Goal: Complete application form: Complete application form

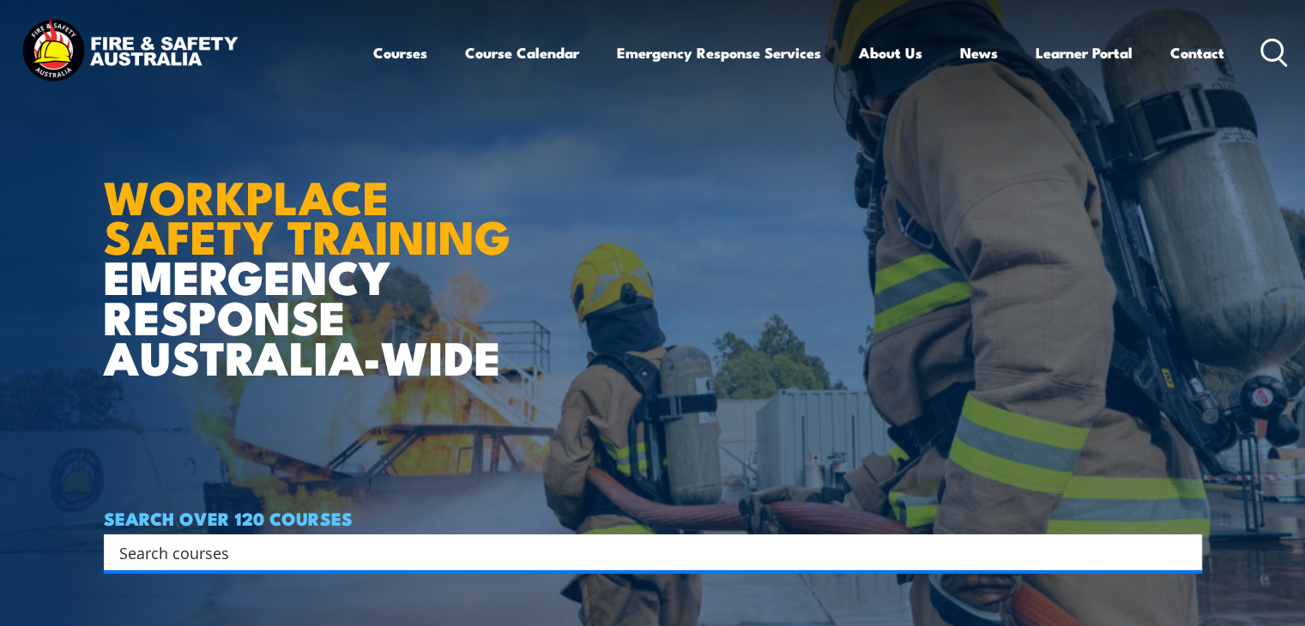
click at [1297, 68] on header "Courses Course Calendar Emergency Response Services Services Overview Emergency…" at bounding box center [652, 53] width 1305 height 106
click at [108, 57] on img at bounding box center [129, 52] width 225 height 74
click at [117, 42] on img at bounding box center [129, 52] width 225 height 74
click at [1062, 49] on link "Learner Portal" at bounding box center [1084, 52] width 97 height 45
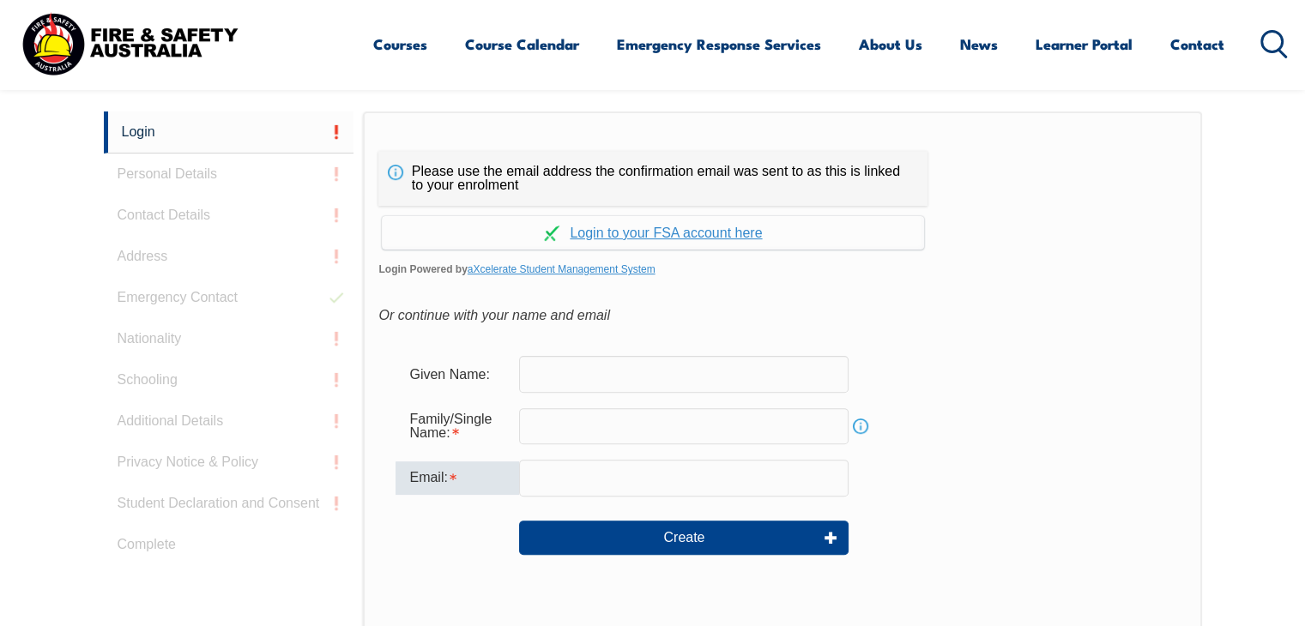
scroll to position [457, 0]
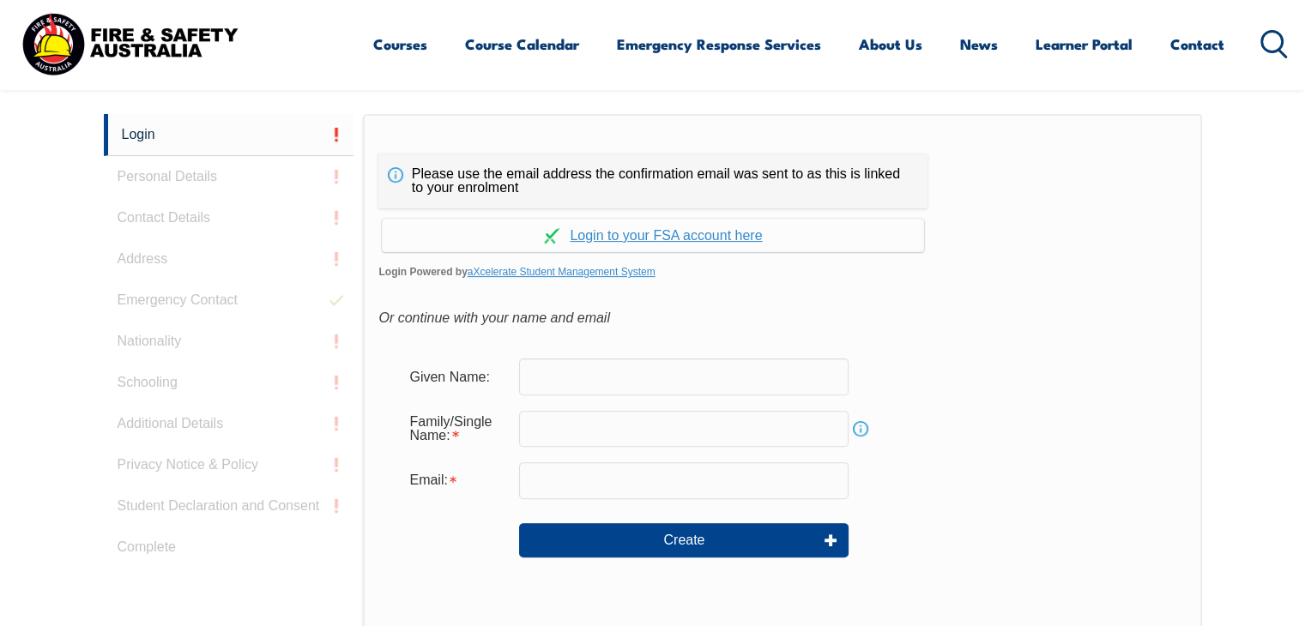
click at [547, 377] on input "text" at bounding box center [684, 377] width 330 height 36
type input "r"
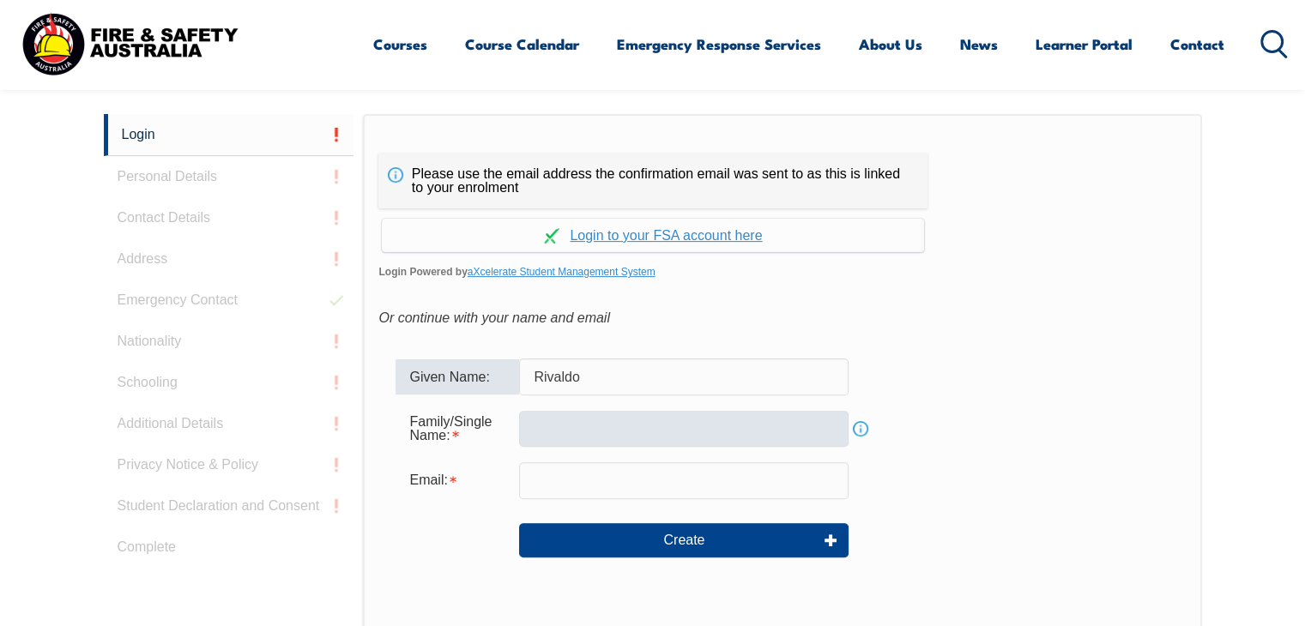
type input "Rivaldo"
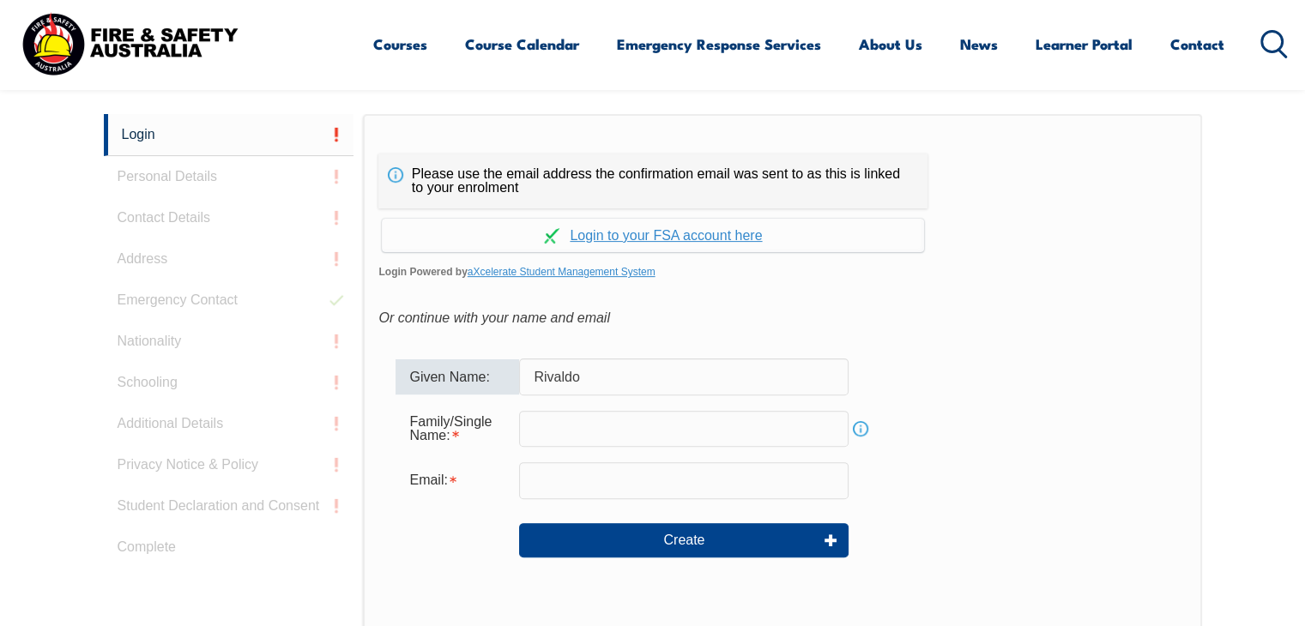
click at [561, 423] on input "text" at bounding box center [684, 429] width 330 height 36
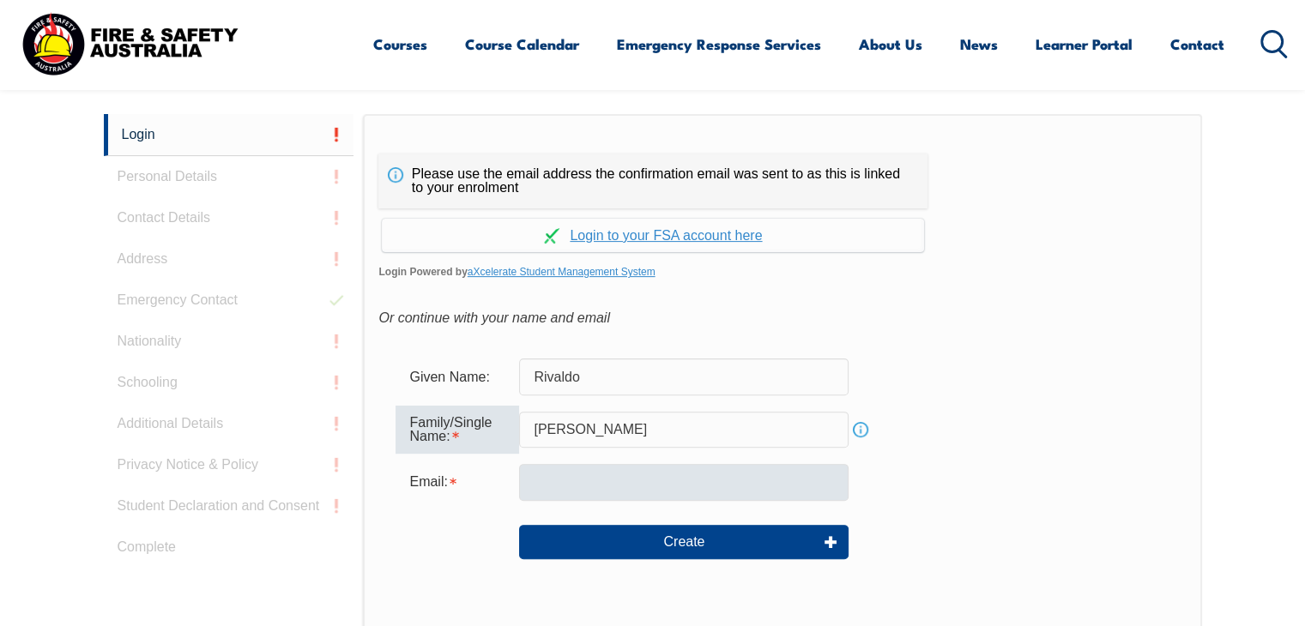
type input "Luiz de Souza"
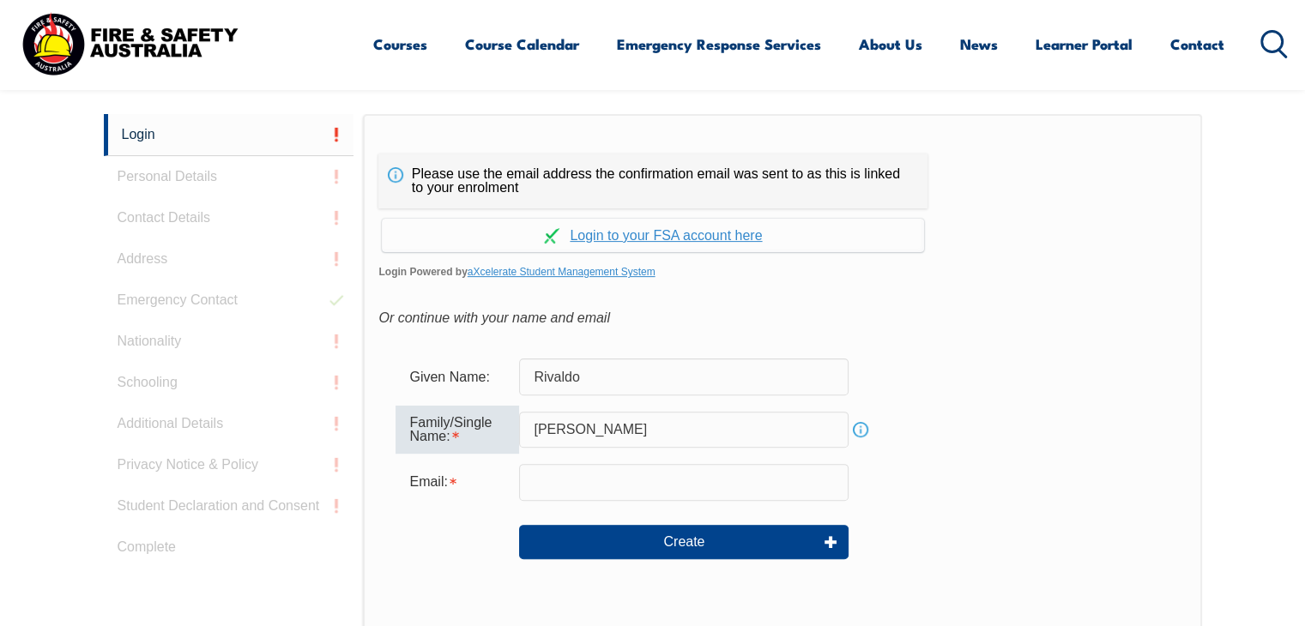
click at [591, 486] on input "email" at bounding box center [684, 482] width 330 height 36
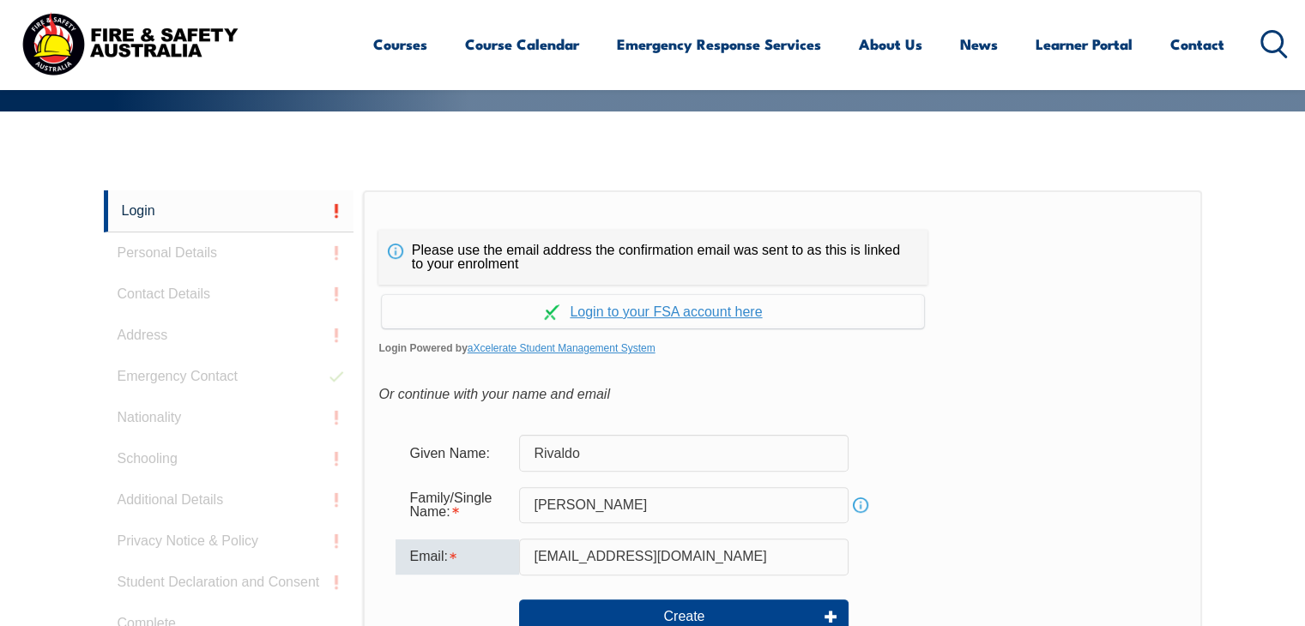
scroll to position [371, 0]
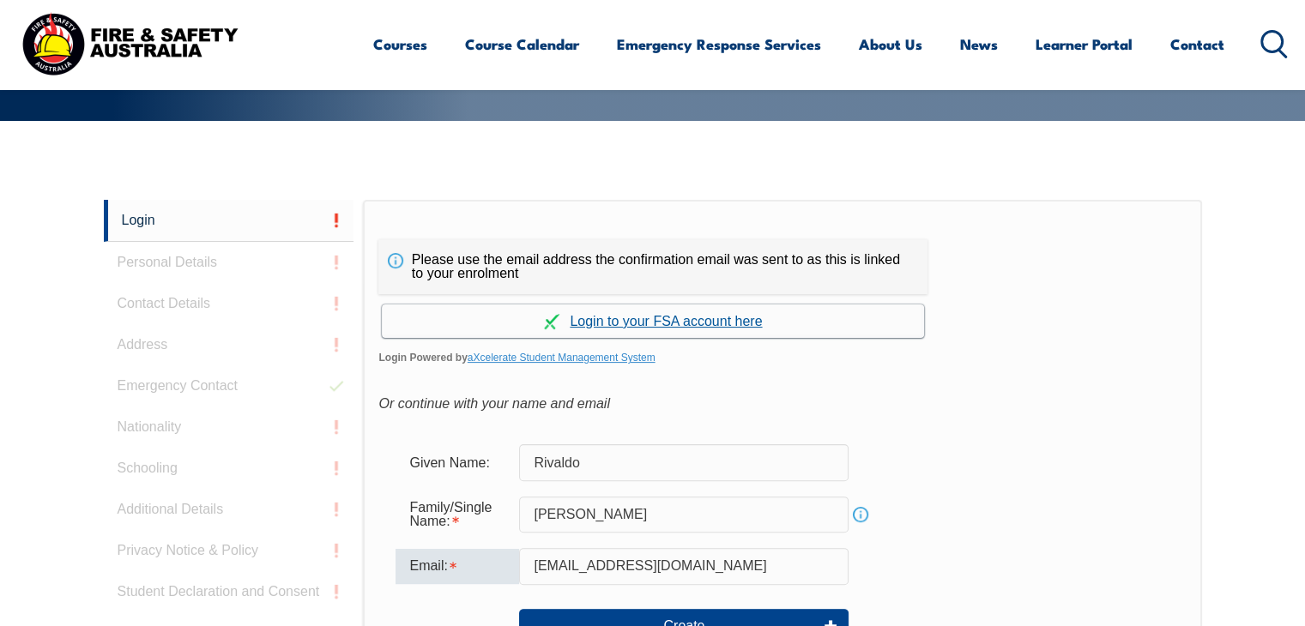
type input "rivaldoluiz81@gmail.com"
click at [639, 318] on link "Continue with aXcelerate" at bounding box center [653, 321] width 542 height 33
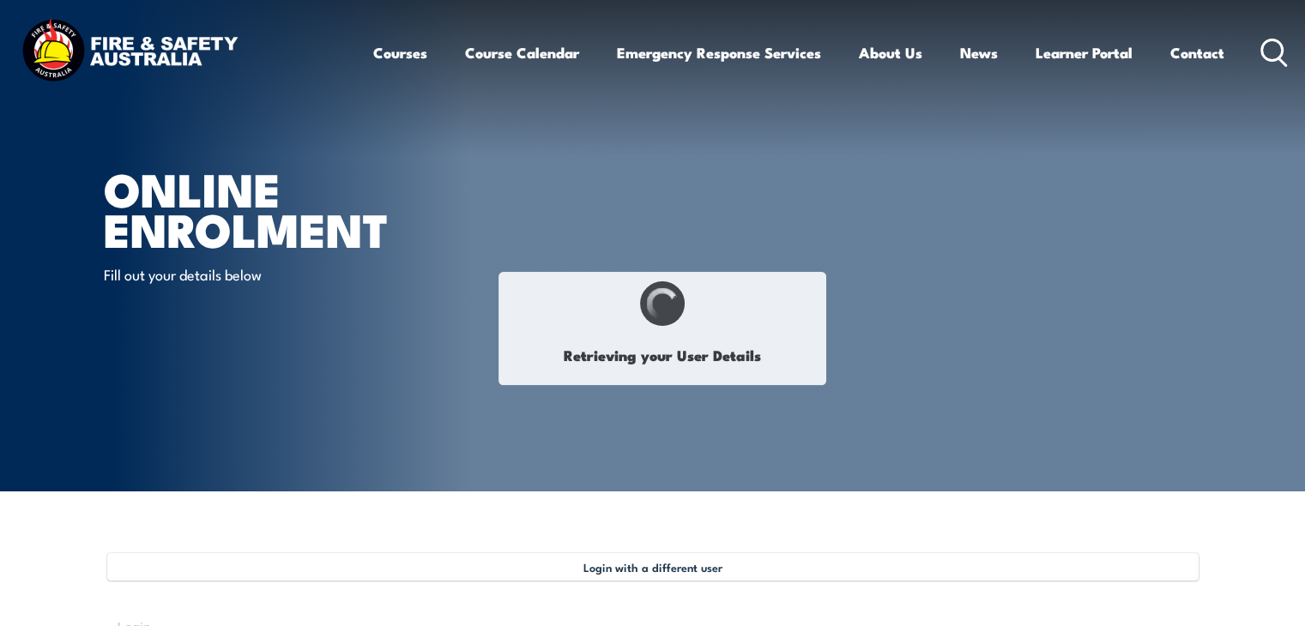
select select "Mrs"
type input "Rivaldo"
type input "Luiz"
type input "de Souza"
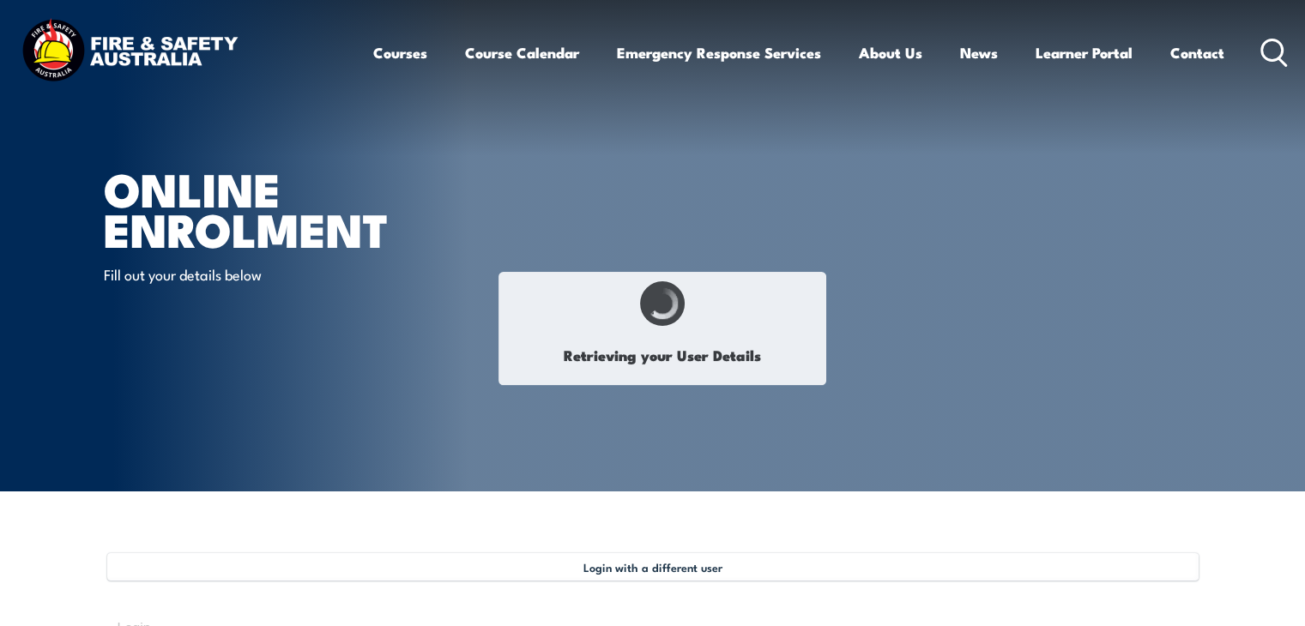
type input "August 10, 1981"
type input "X5M2LP2J87"
select select "M"
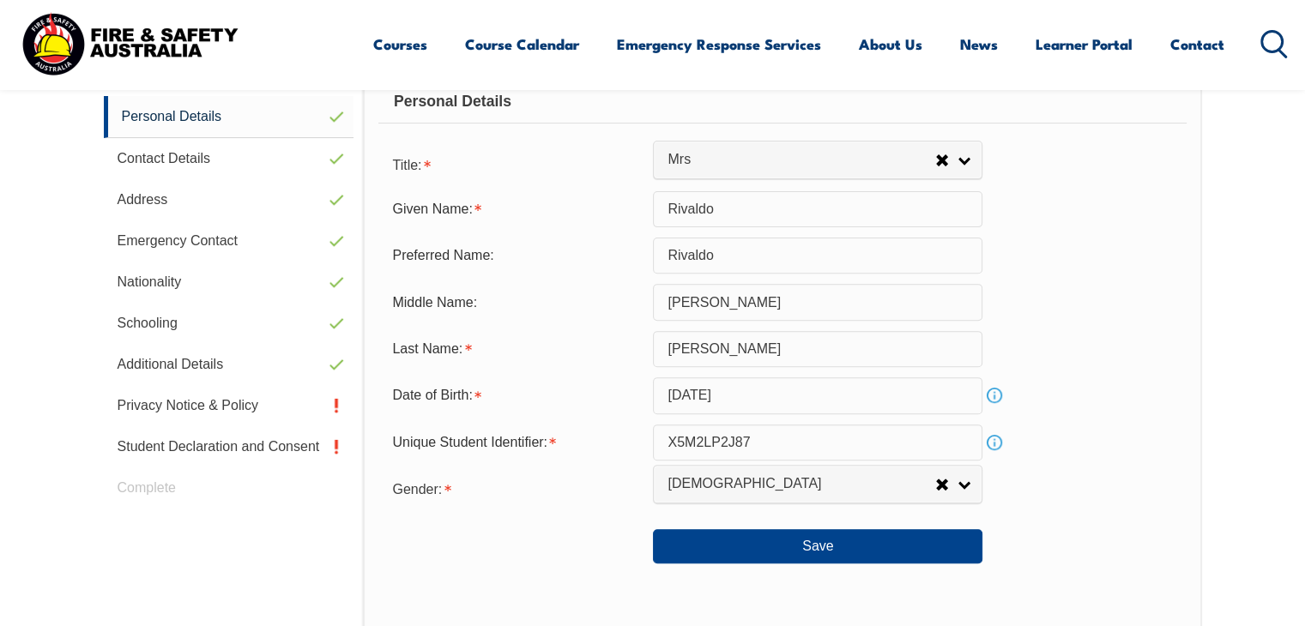
scroll to position [553, 0]
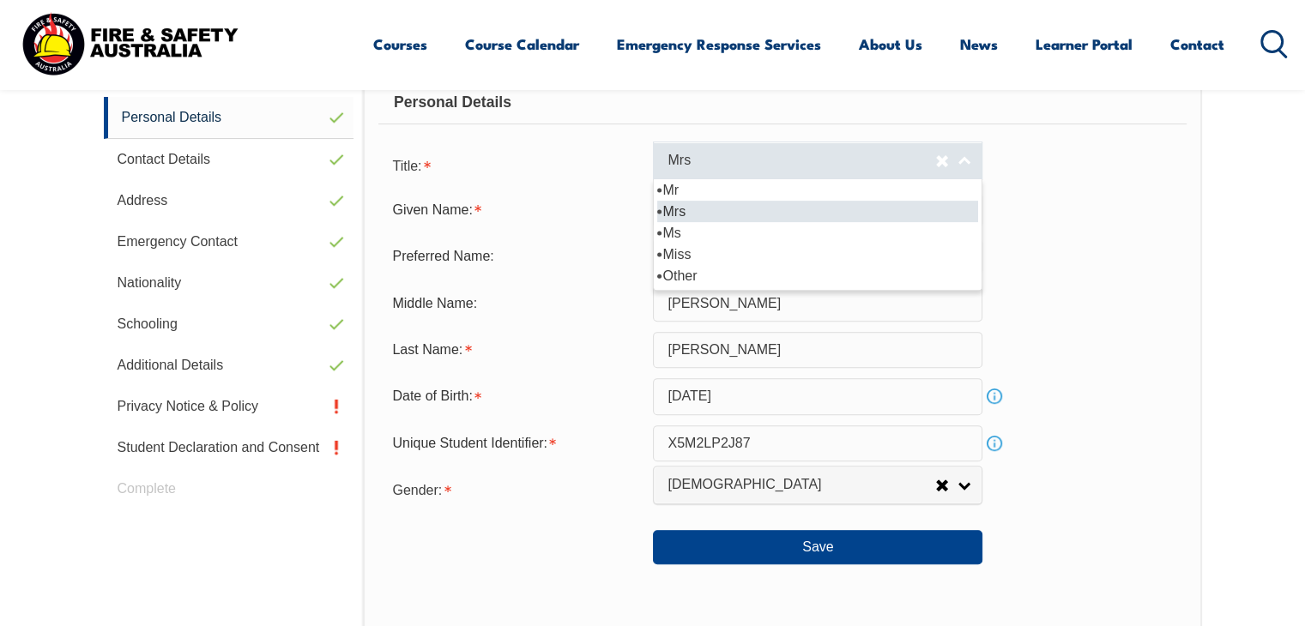
click at [960, 159] on link "Mrs" at bounding box center [818, 161] width 330 height 39
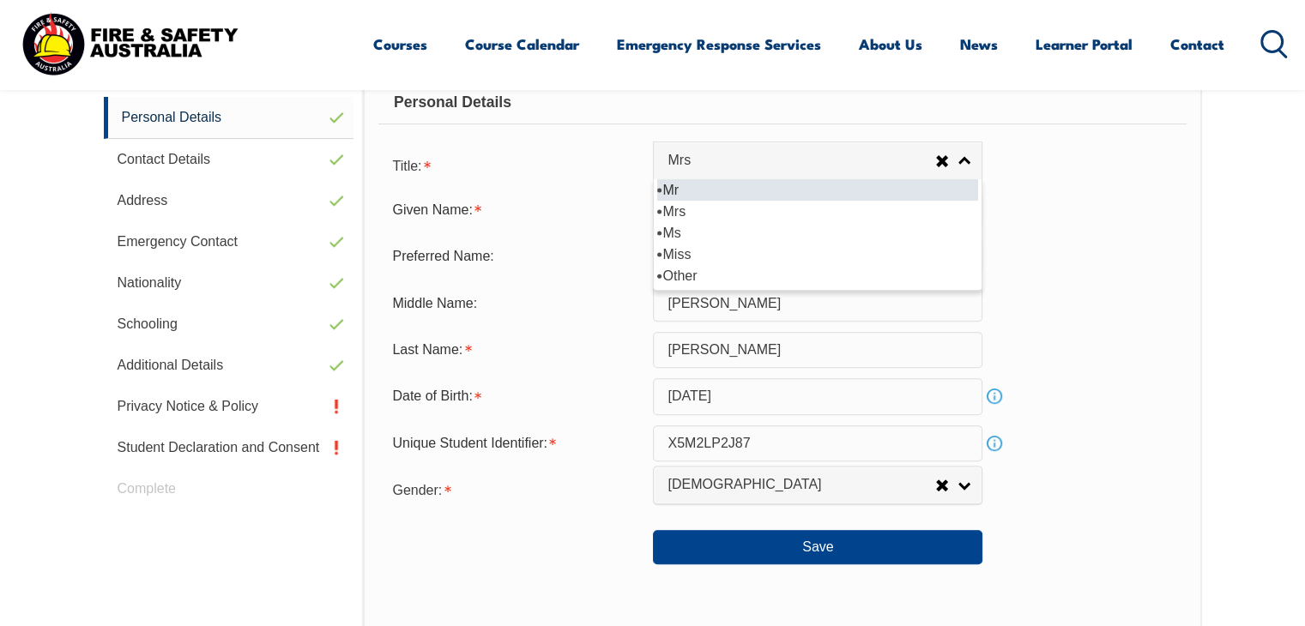
click at [862, 181] on li "Mr" at bounding box center [817, 189] width 321 height 21
select select "Mr"
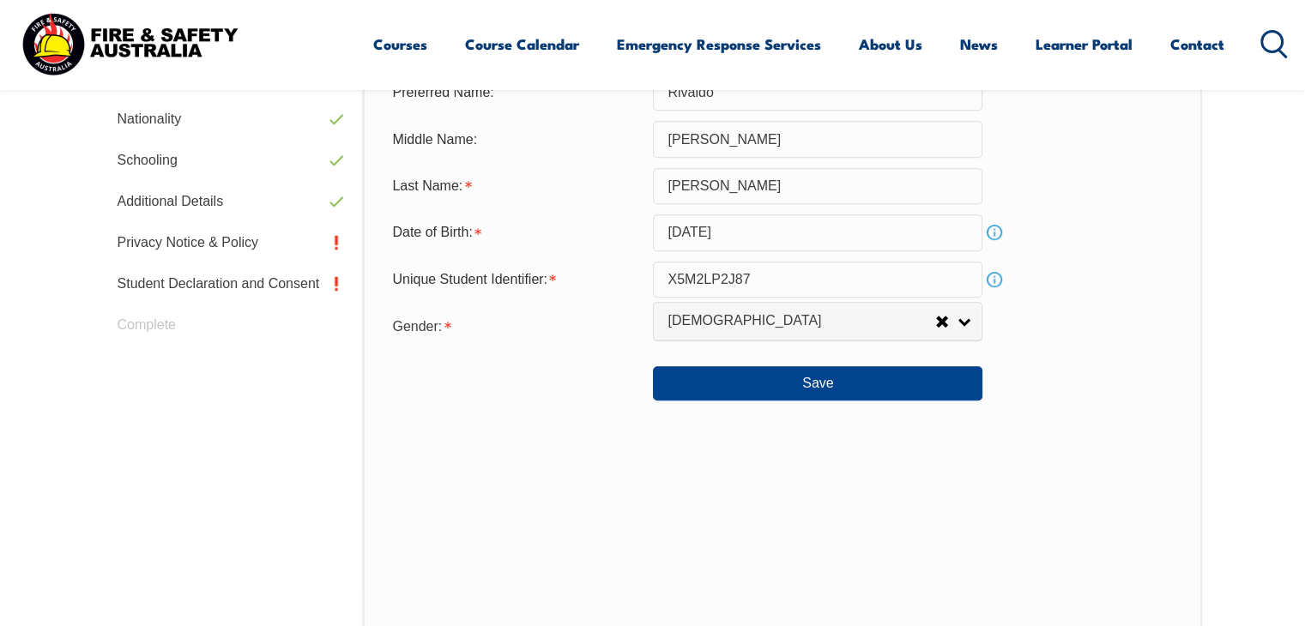
scroll to position [724, 0]
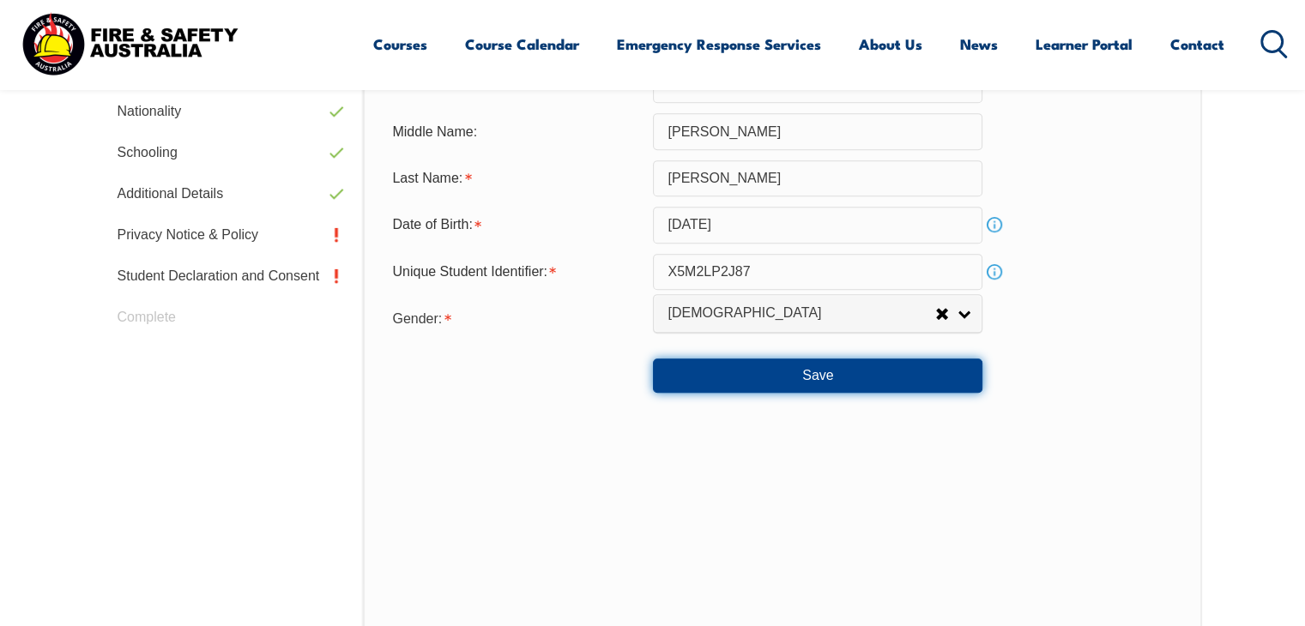
click at [775, 382] on button "Save" at bounding box center [818, 376] width 330 height 34
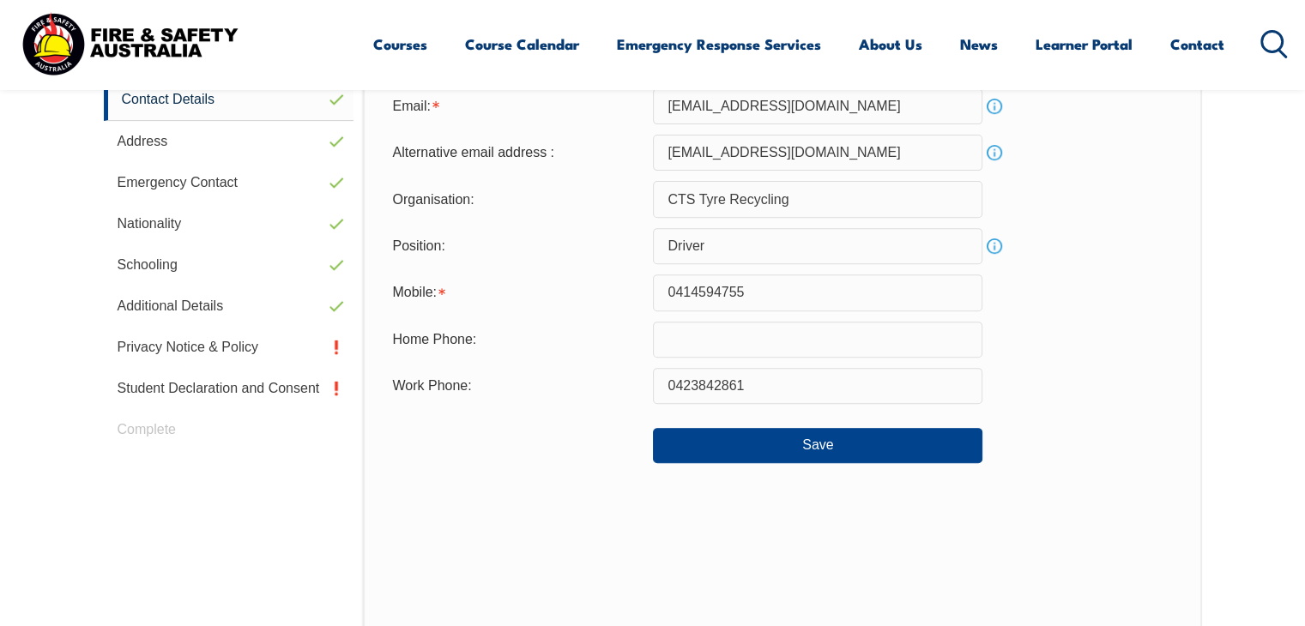
scroll to position [638, 0]
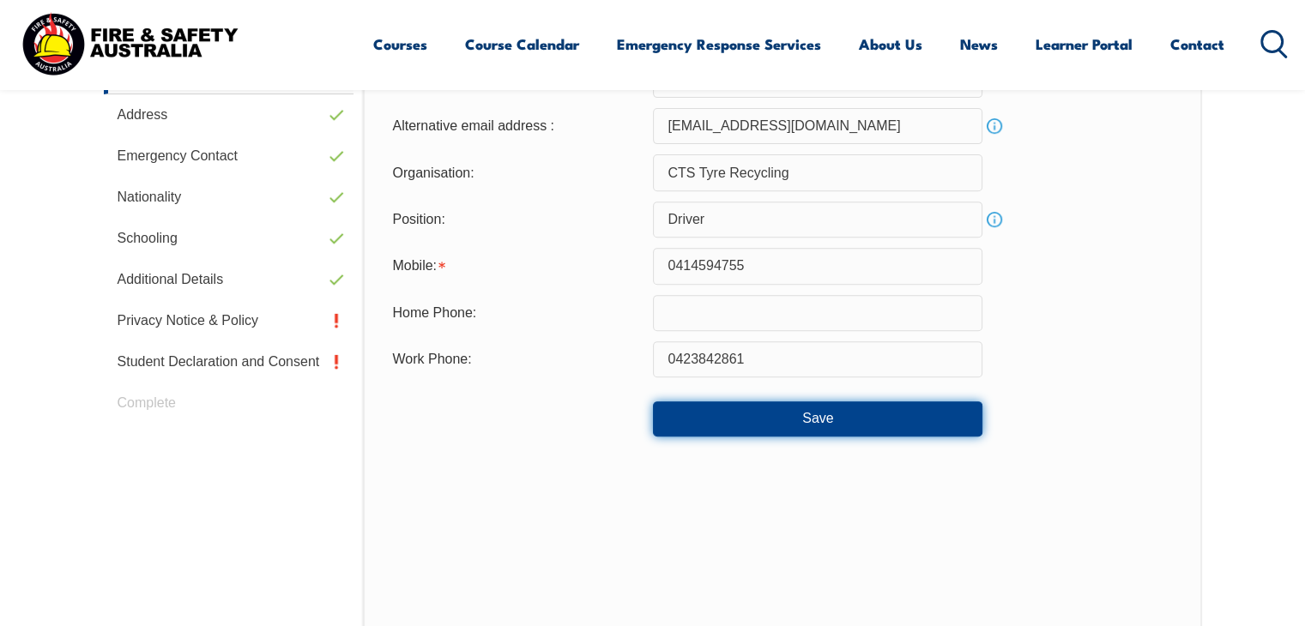
click at [775, 423] on button "Save" at bounding box center [818, 419] width 330 height 34
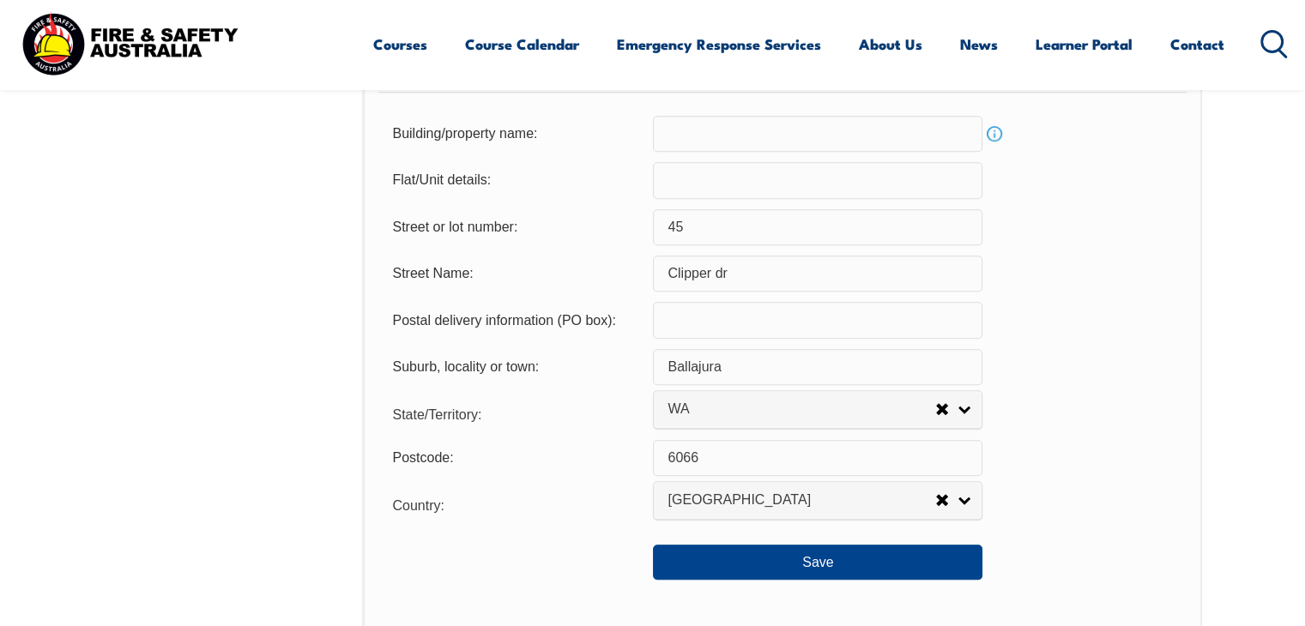
scroll to position [1497, 0]
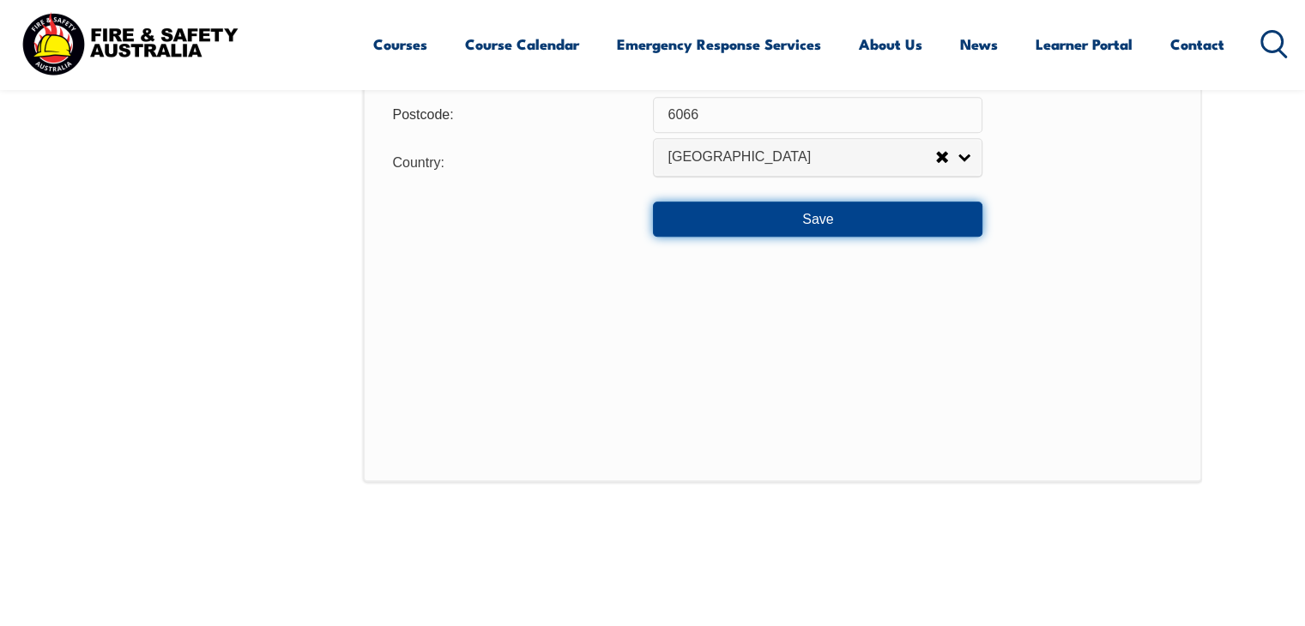
click at [810, 218] on button "Save" at bounding box center [818, 219] width 330 height 34
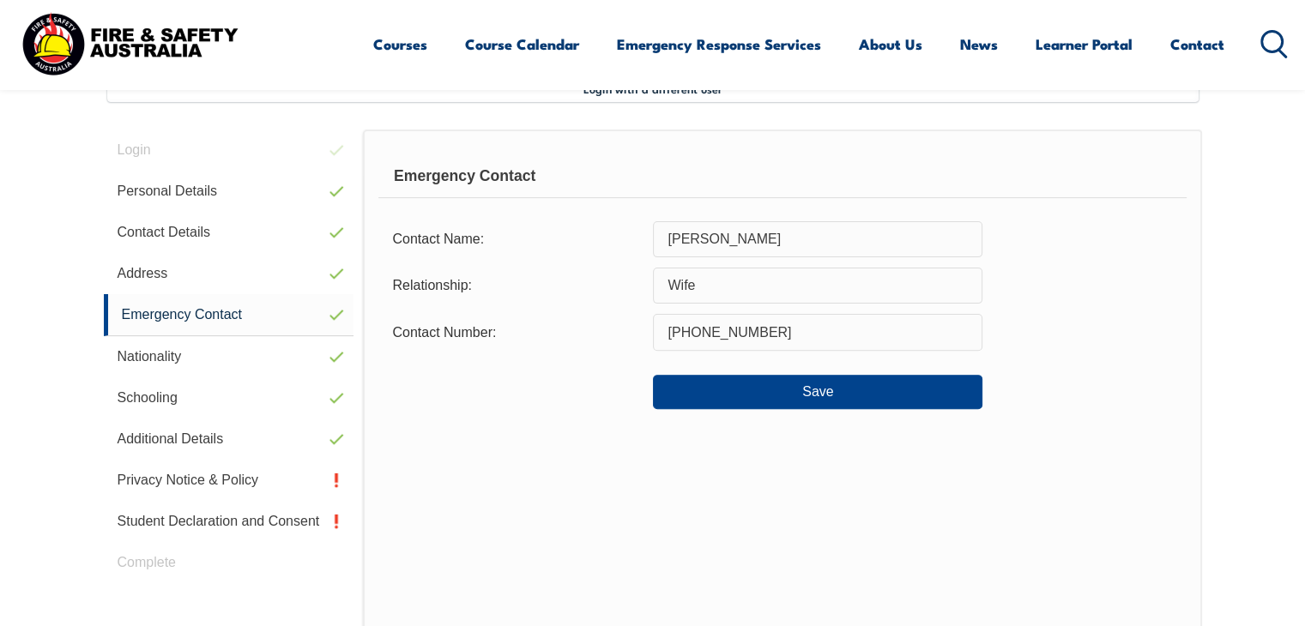
scroll to position [467, 0]
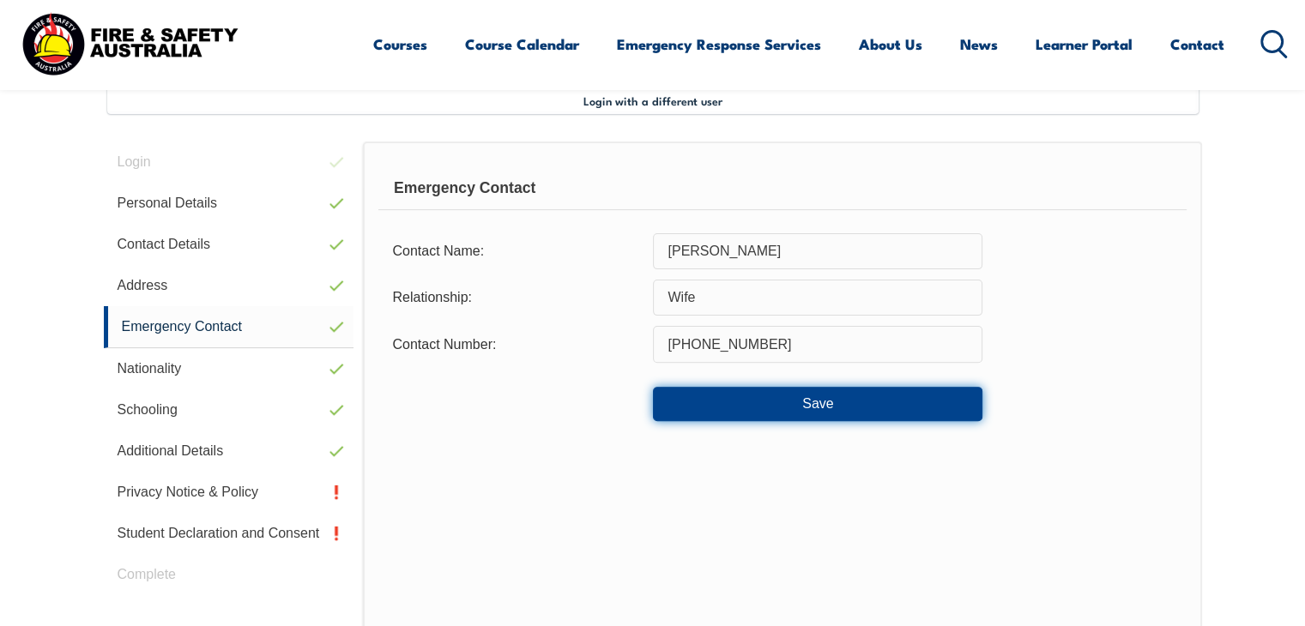
click at [864, 400] on button "Save" at bounding box center [818, 404] width 330 height 34
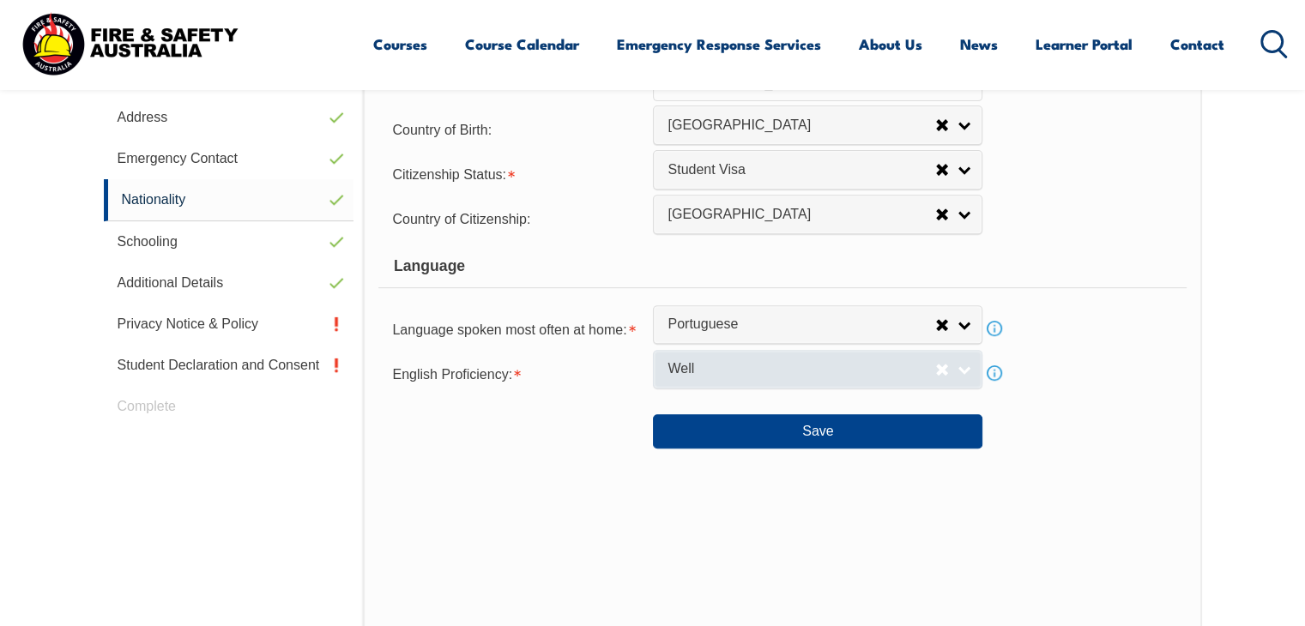
scroll to position [638, 0]
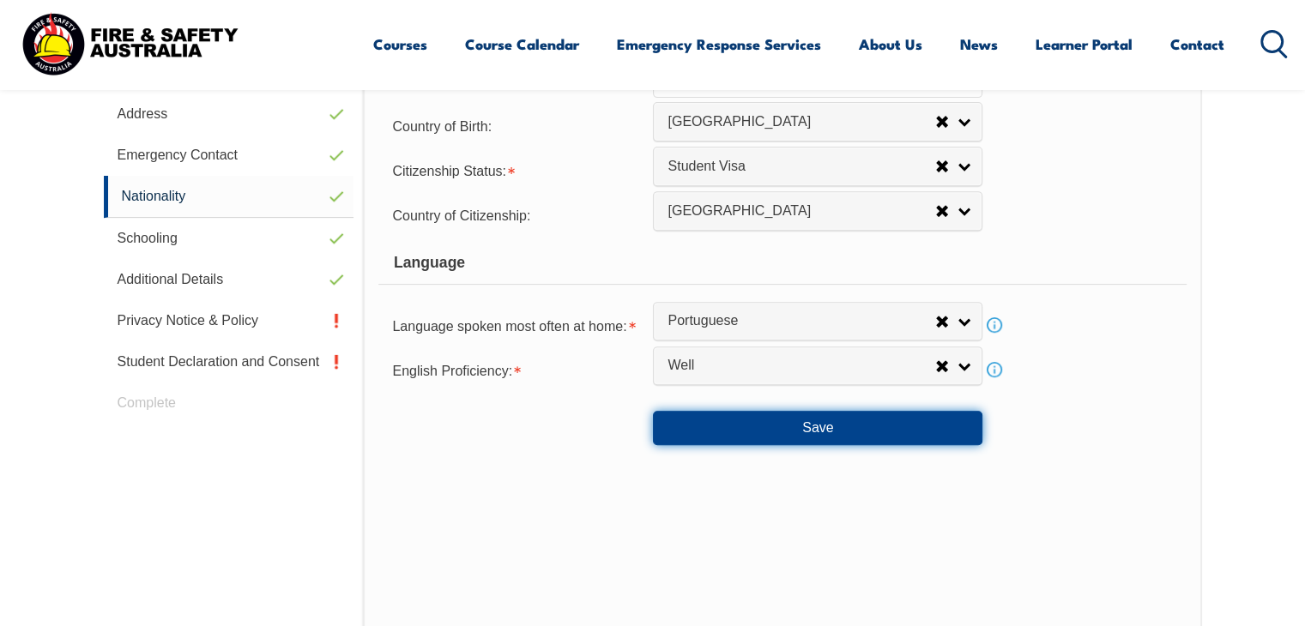
click at [856, 439] on button "Save" at bounding box center [818, 428] width 330 height 34
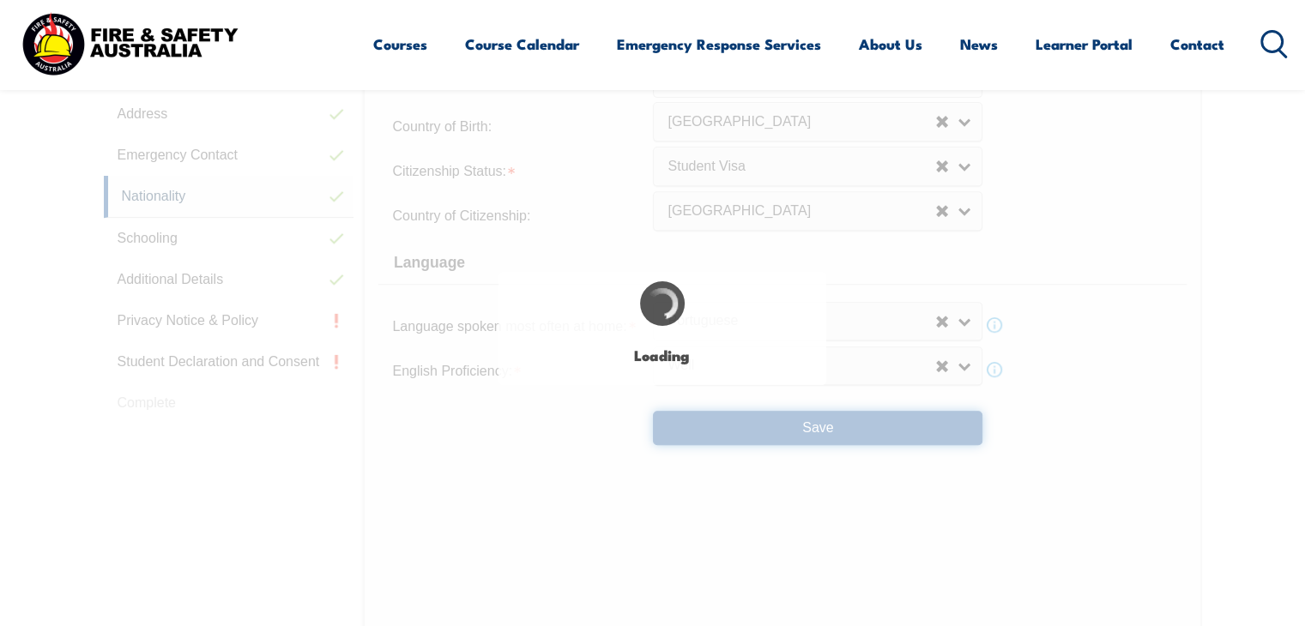
select select "false"
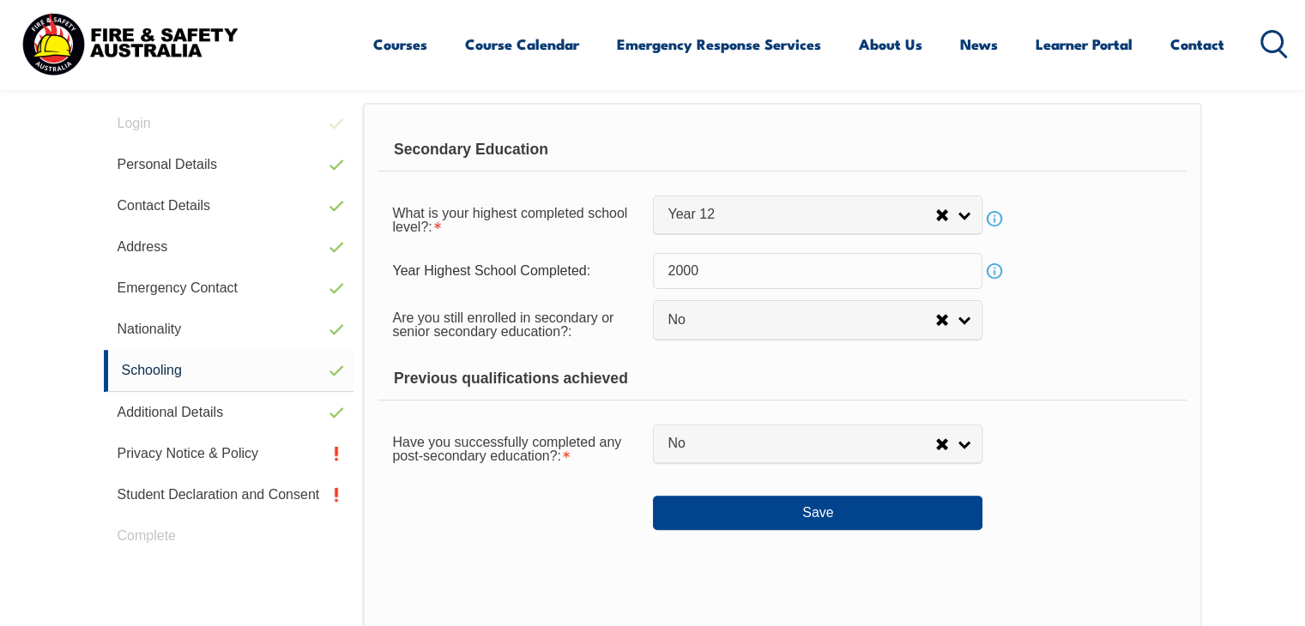
scroll to position [467, 0]
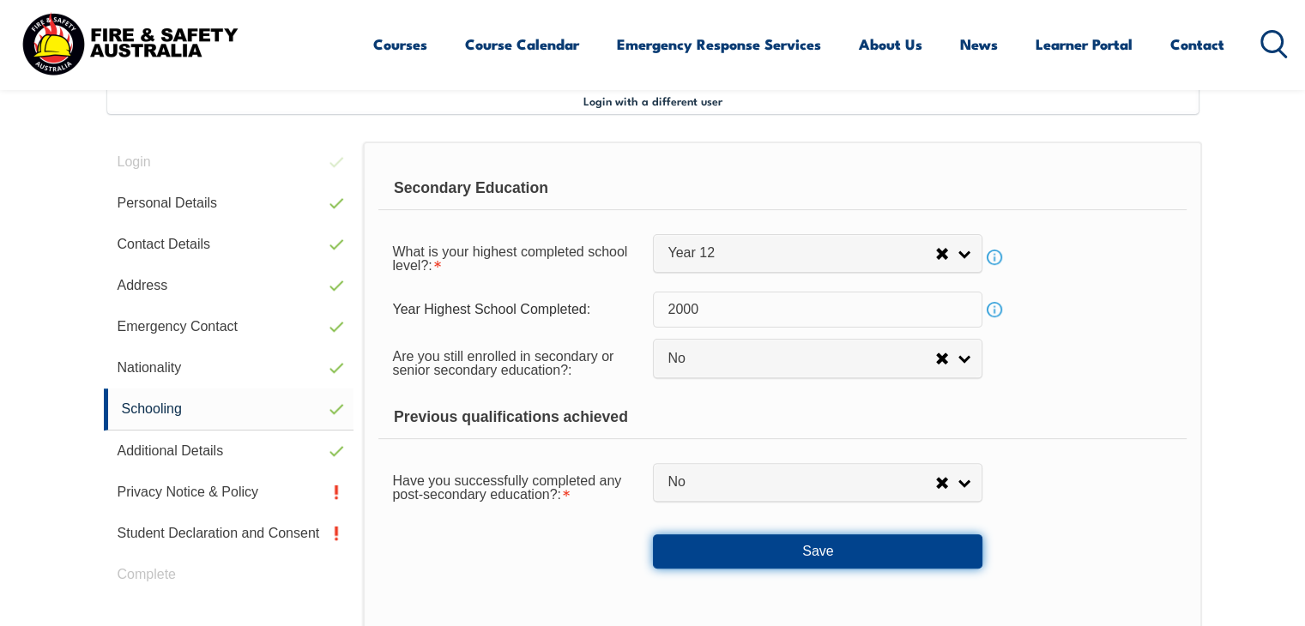
click at [824, 560] on button "Save" at bounding box center [818, 552] width 330 height 34
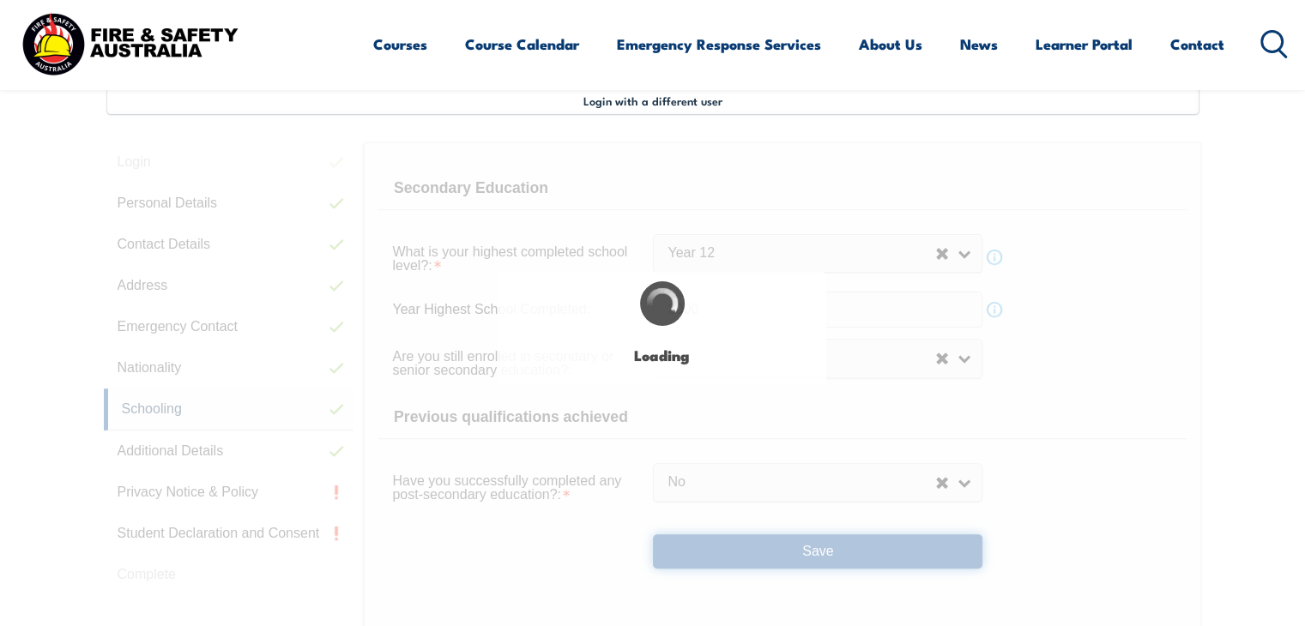
select select "false"
select select
select select "false"
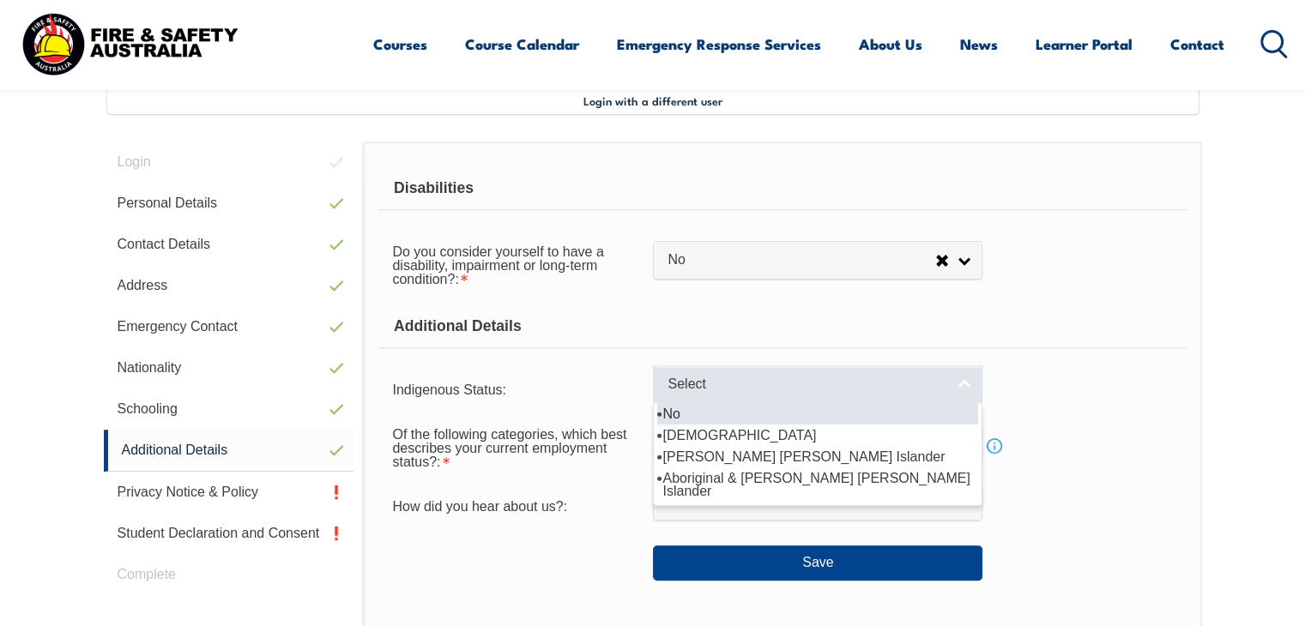
click at [968, 393] on link "Select" at bounding box center [818, 385] width 330 height 39
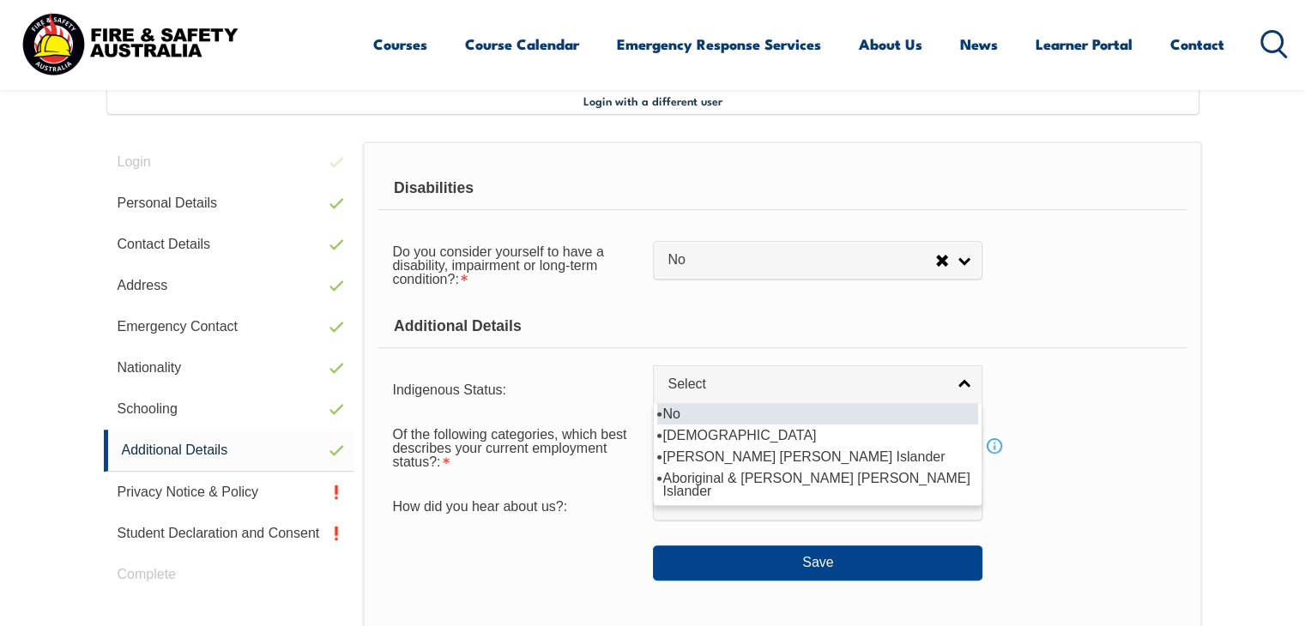
click at [816, 419] on li "No" at bounding box center [817, 413] width 321 height 21
select select "4"
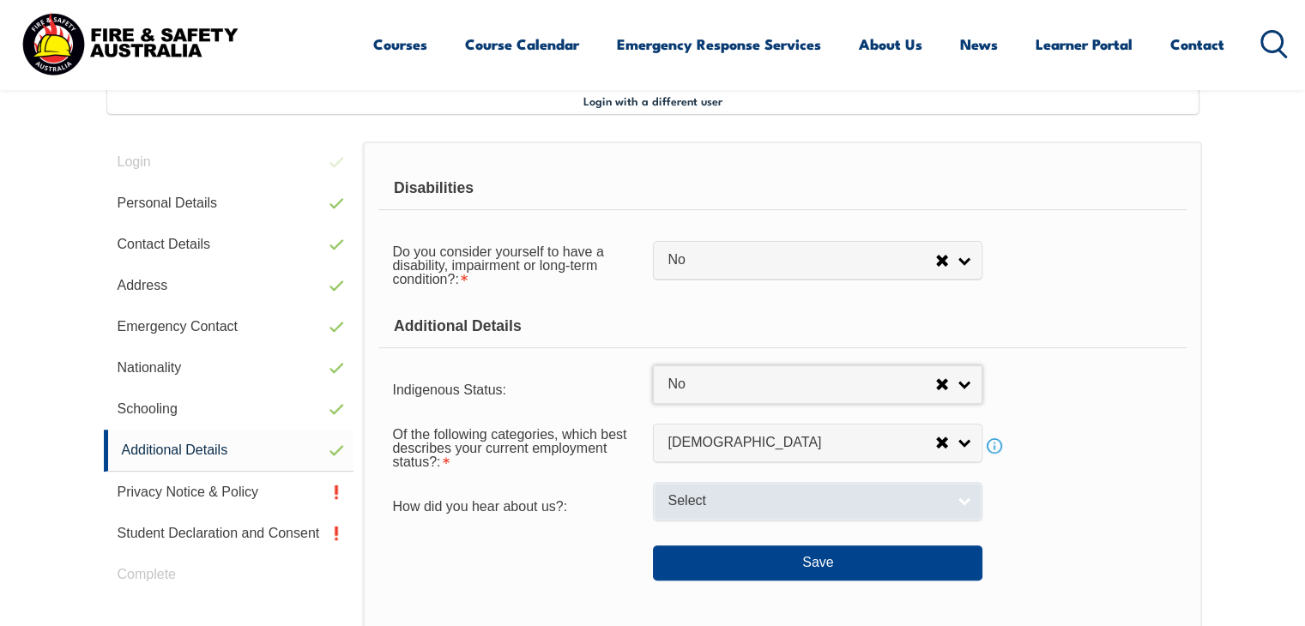
click at [959, 503] on link "Select" at bounding box center [818, 501] width 330 height 39
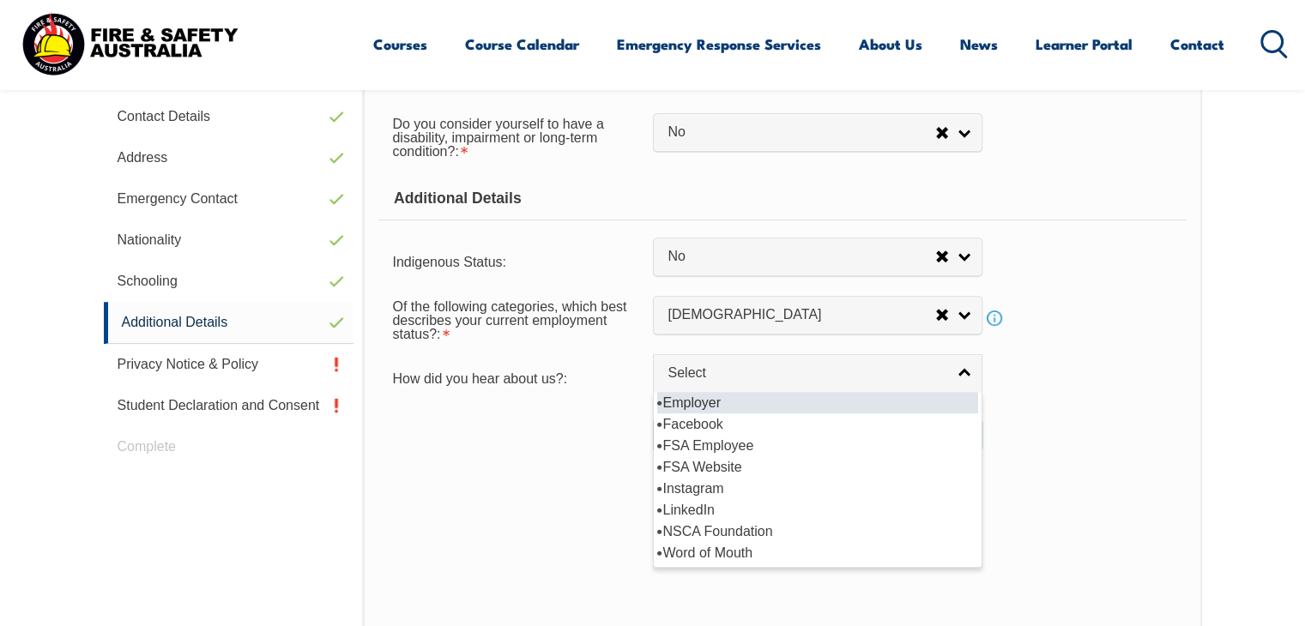
scroll to position [638, 0]
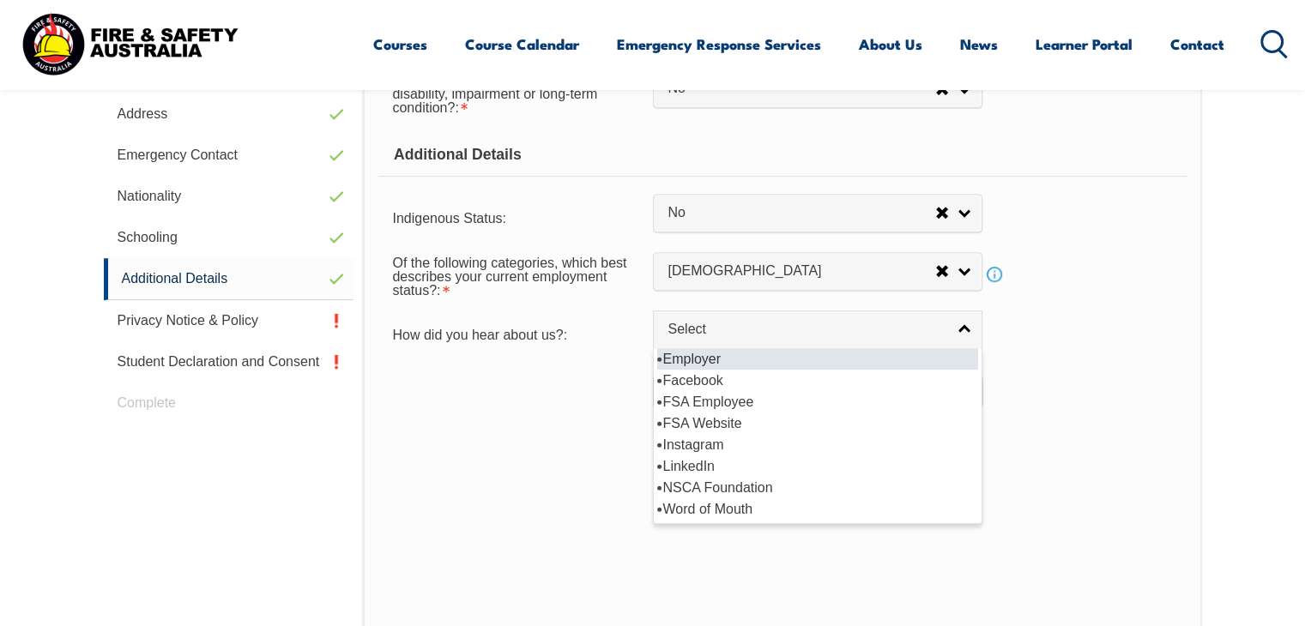
click at [690, 355] on li "Employer" at bounding box center [817, 358] width 321 height 21
select select "8019"
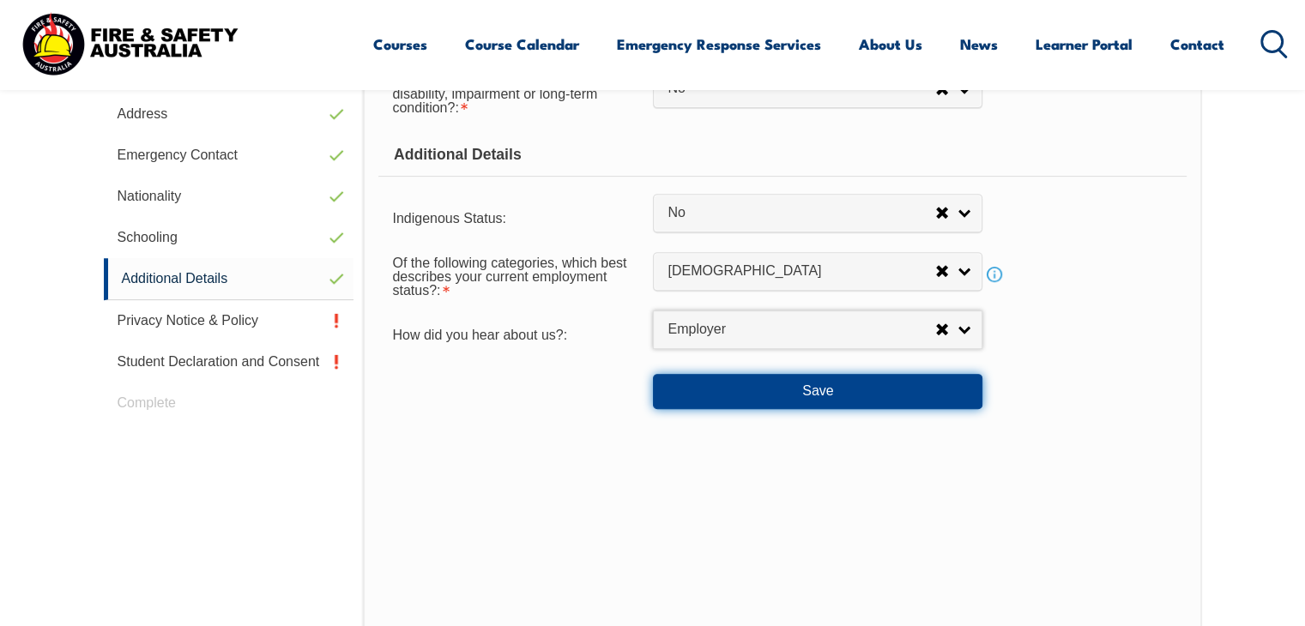
click at [805, 398] on button "Save" at bounding box center [818, 391] width 330 height 34
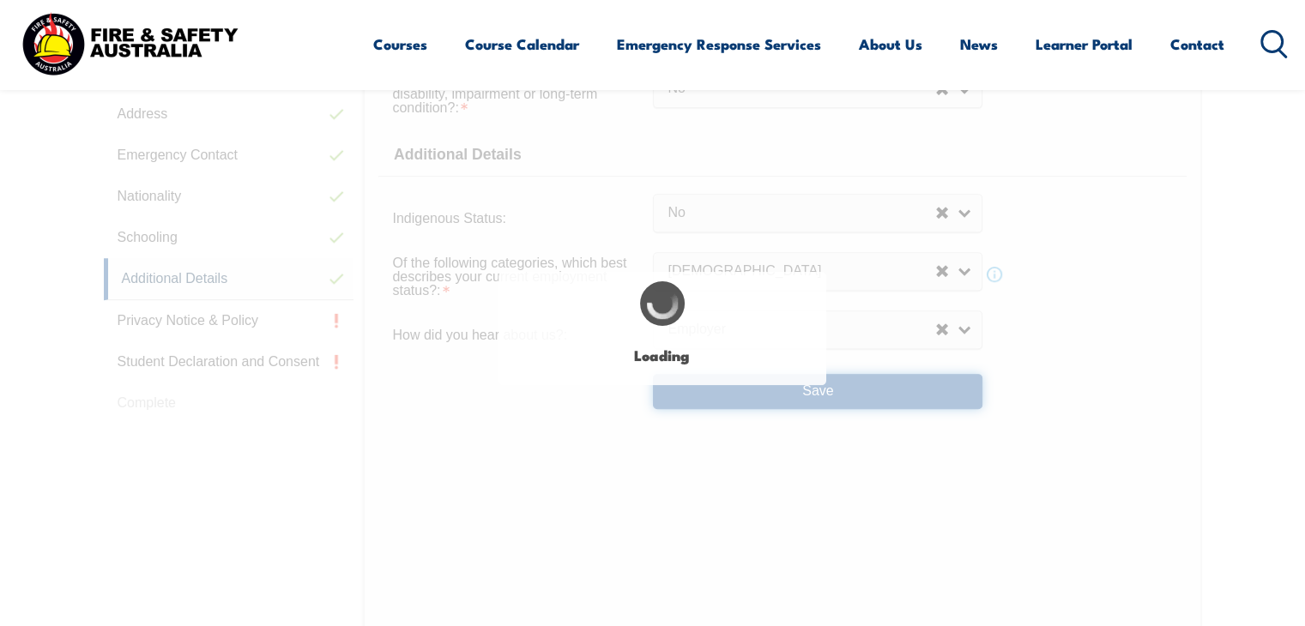
select select "false"
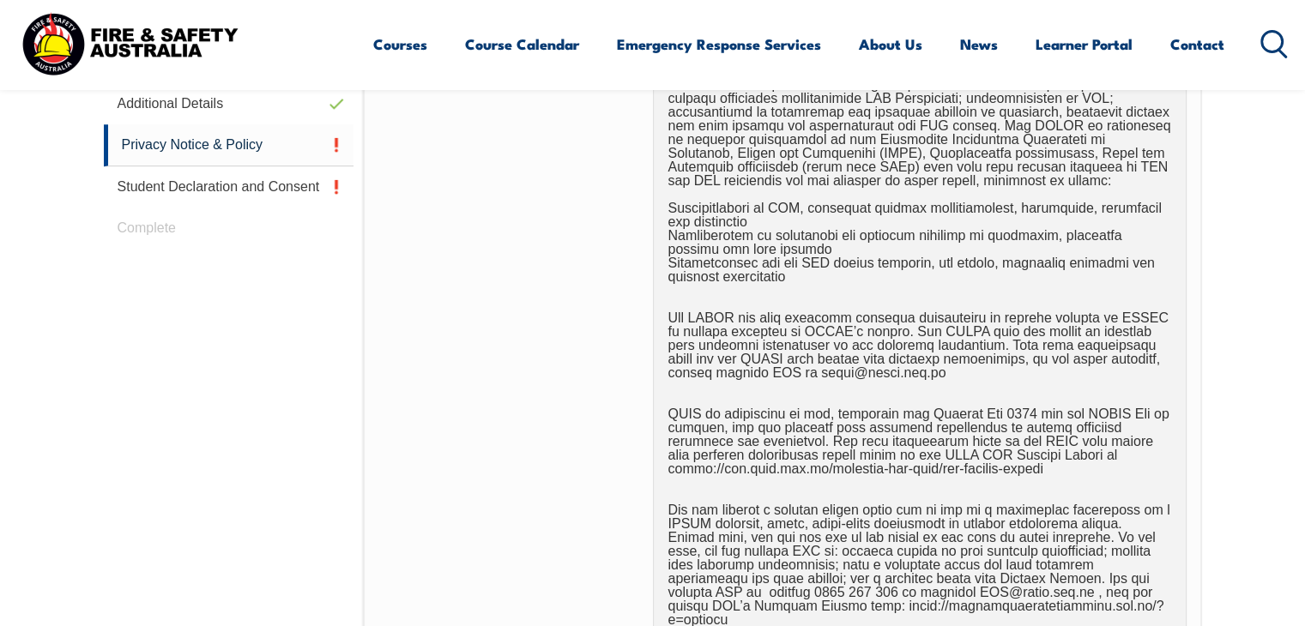
scroll to position [1068, 0]
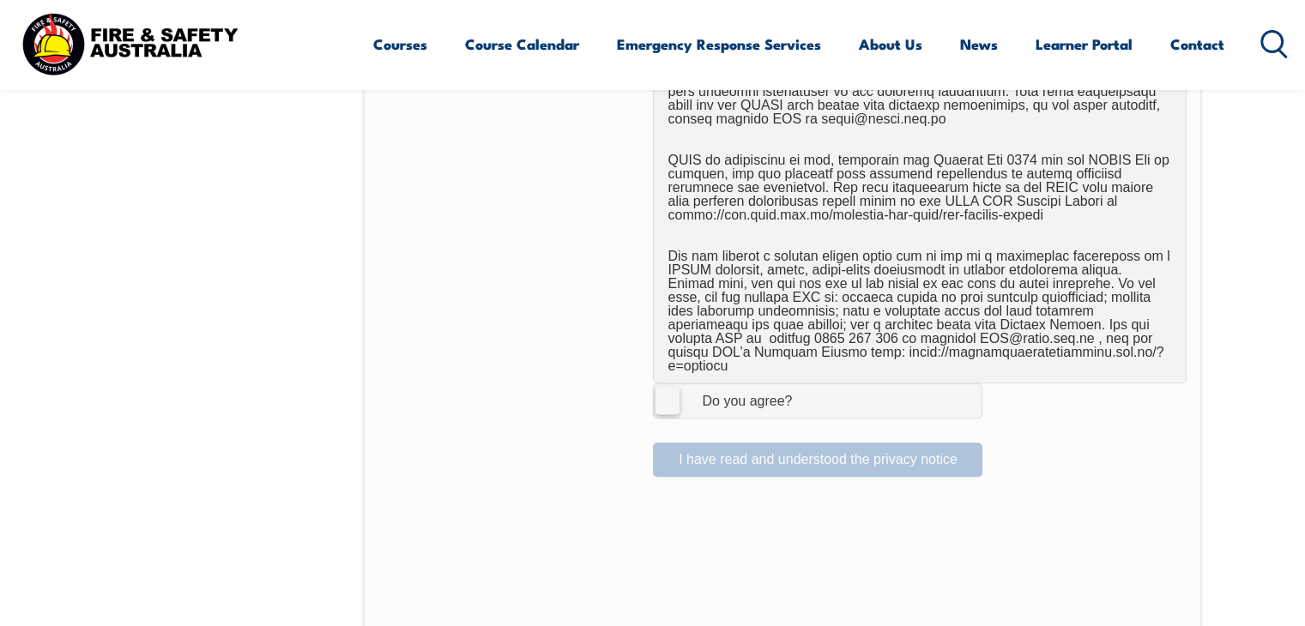
click at [681, 395] on div "Do you agree?" at bounding box center [730, 402] width 124 height 14
click at [806, 384] on input "I Agree Do you agree?" at bounding box center [820, 400] width 29 height 33
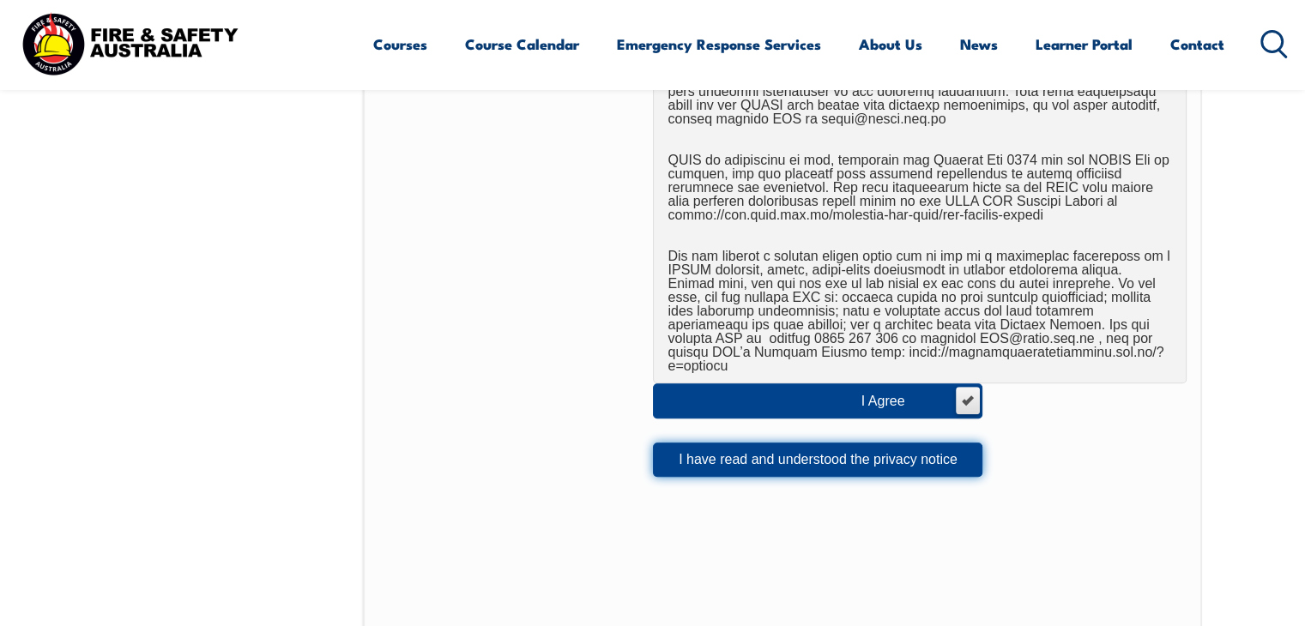
click at [752, 447] on button "I have read and understood the privacy notice" at bounding box center [818, 460] width 330 height 34
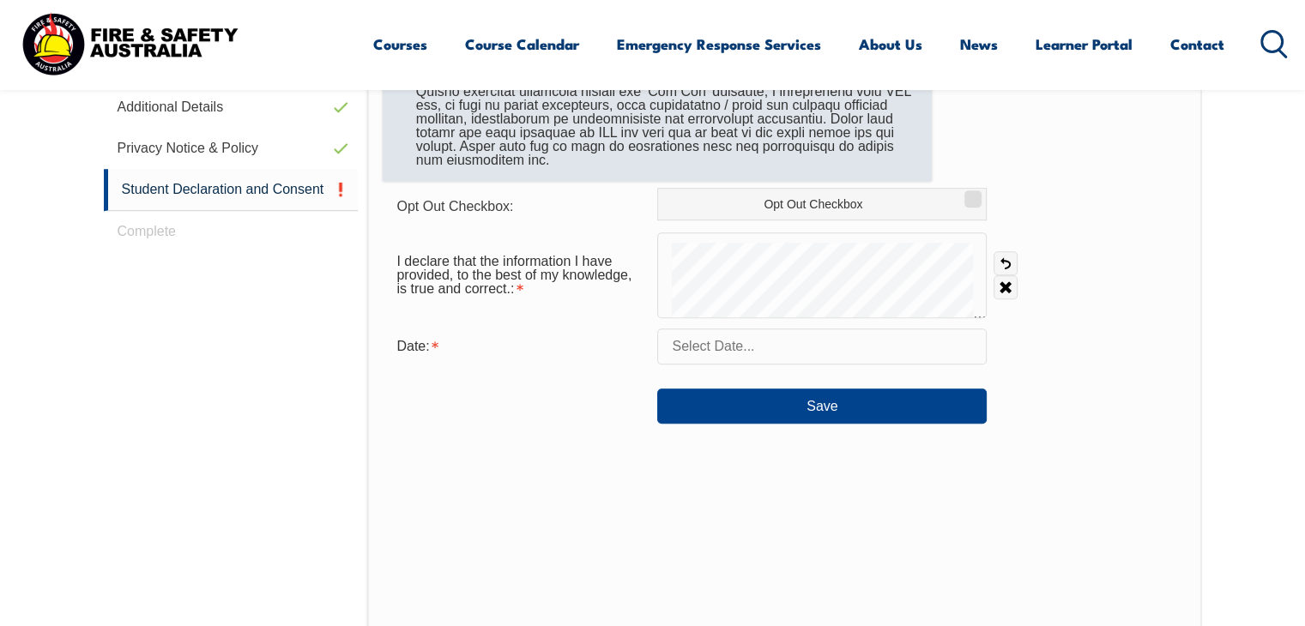
scroll to position [638, 0]
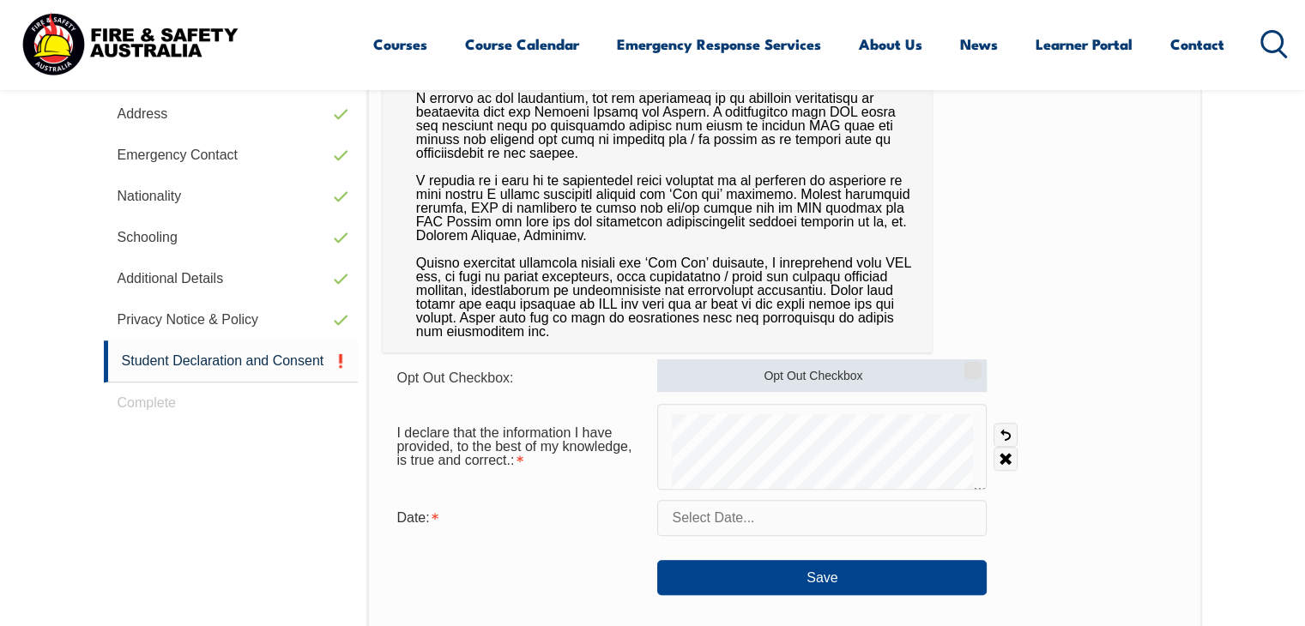
click at [975, 366] on input "Opt Out Checkbox" at bounding box center [970, 365] width 10 height 2
checkbox input "true"
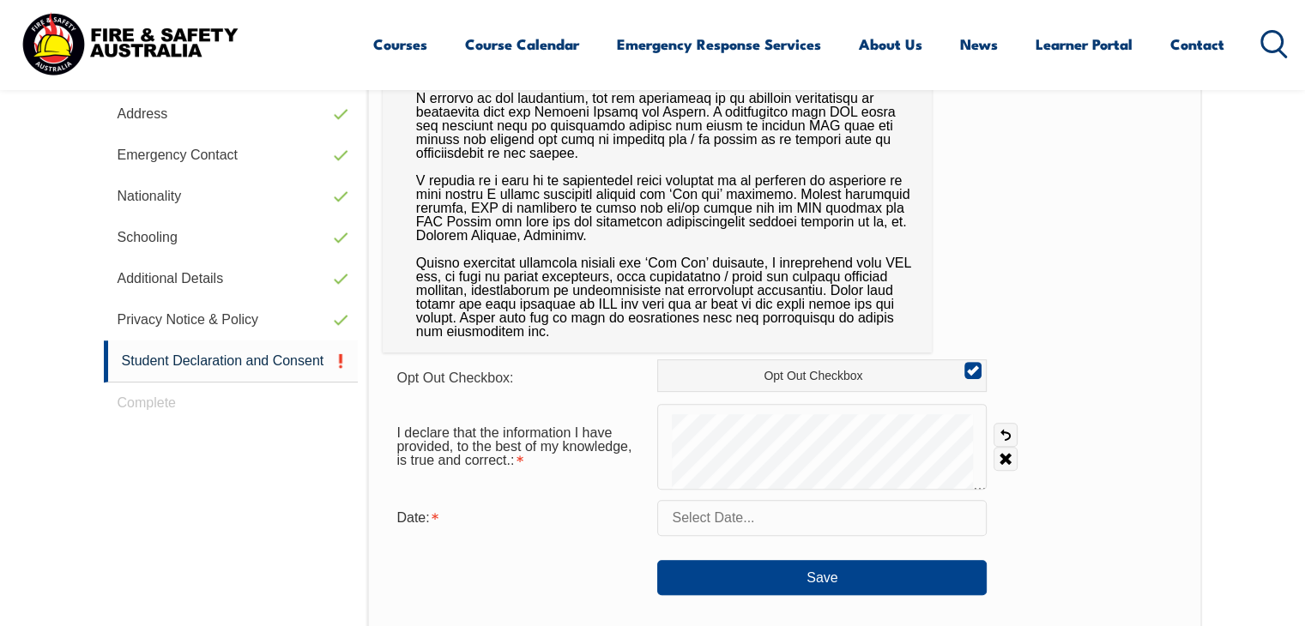
click at [747, 518] on input "text" at bounding box center [822, 518] width 330 height 36
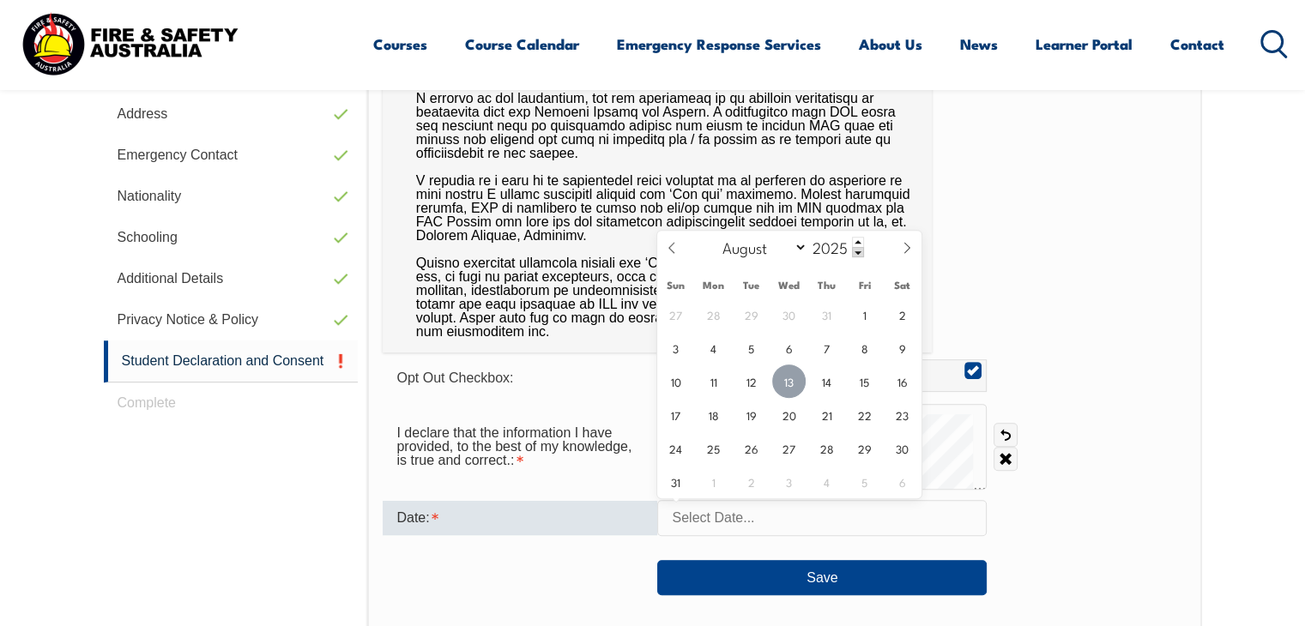
click at [789, 384] on span "13" at bounding box center [788, 381] width 33 height 33
type input "August 13, 2025"
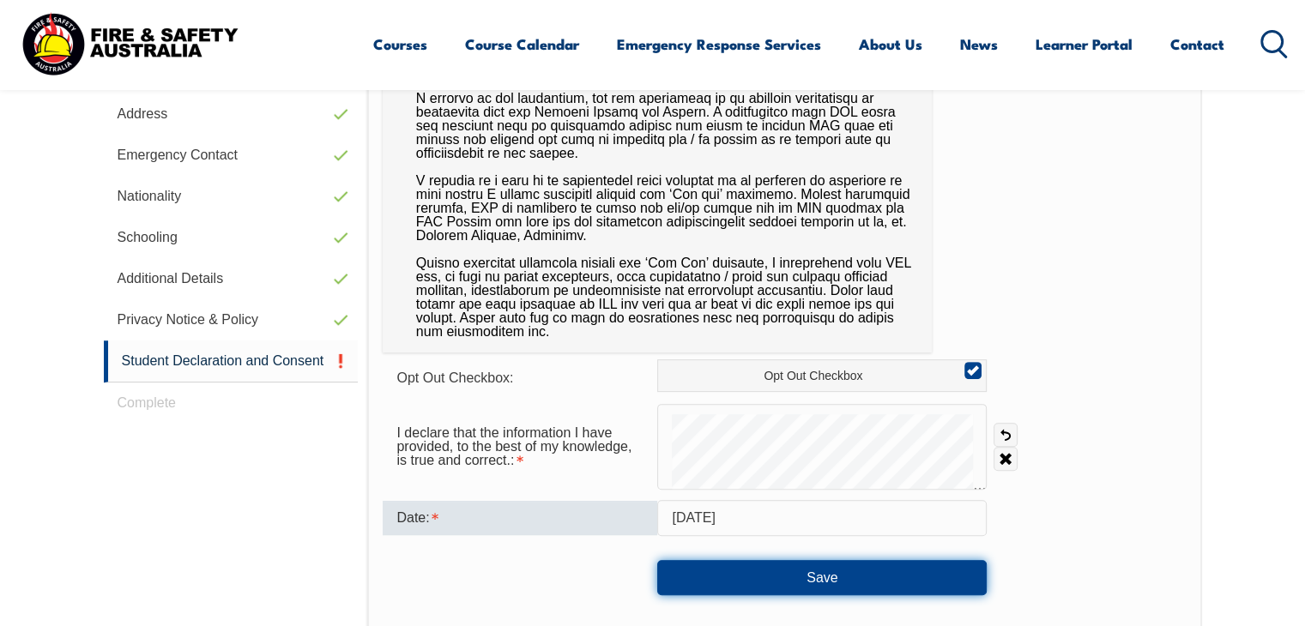
click at [807, 577] on button "Save" at bounding box center [822, 577] width 330 height 34
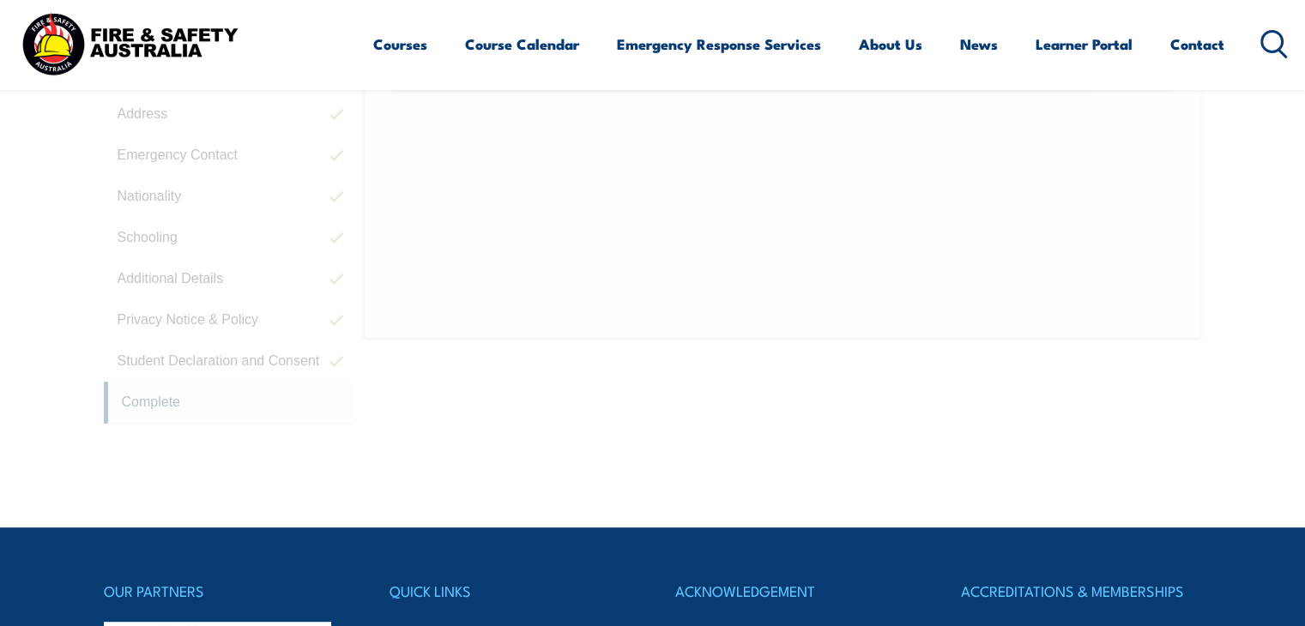
scroll to position [467, 0]
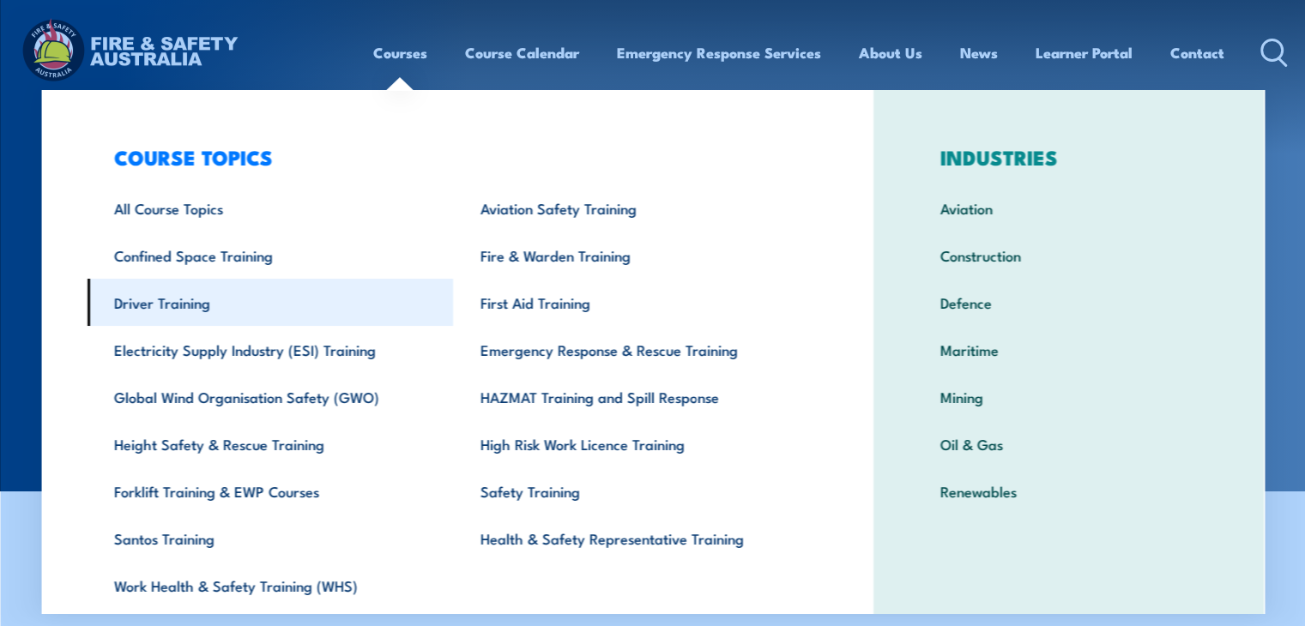
click at [226, 306] on link "Driver Training" at bounding box center [270, 302] width 366 height 47
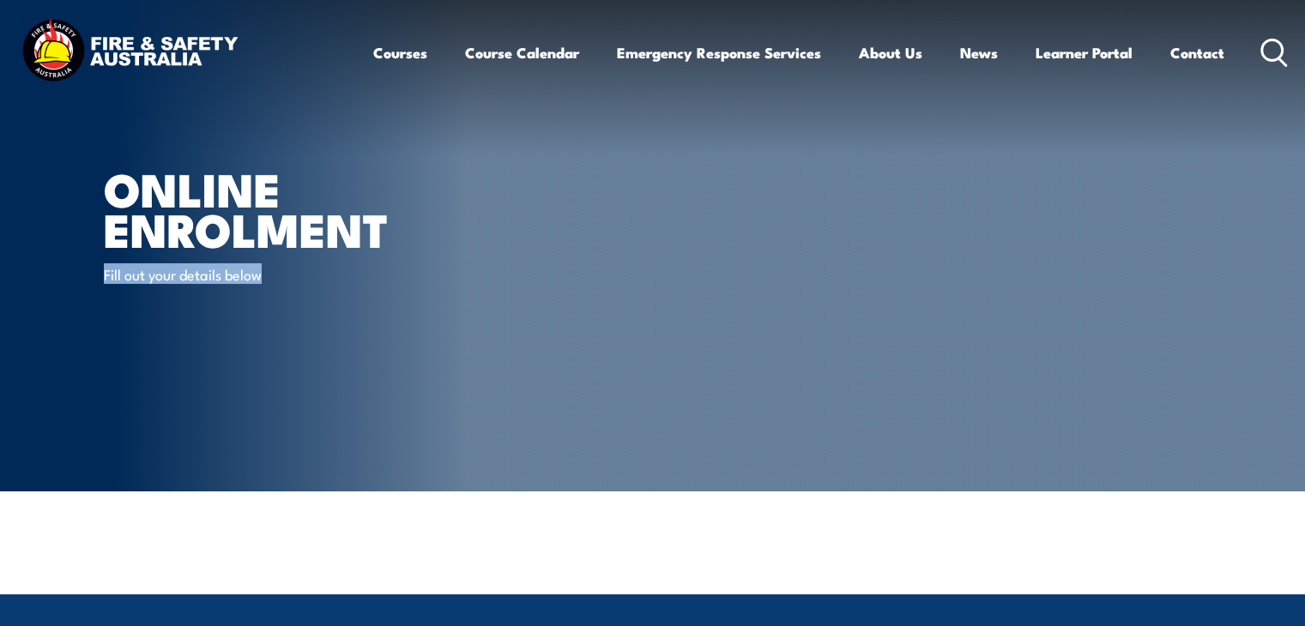
drag, startPoint x: 97, startPoint y: 273, endPoint x: 265, endPoint y: 293, distance: 169.5
click at [265, 293] on section "Online Enrolment Fill out your details below" at bounding box center [652, 246] width 1305 height 492
click at [227, 309] on div "Online Enrolment Fill out your details below" at bounding box center [316, 246] width 424 height 492
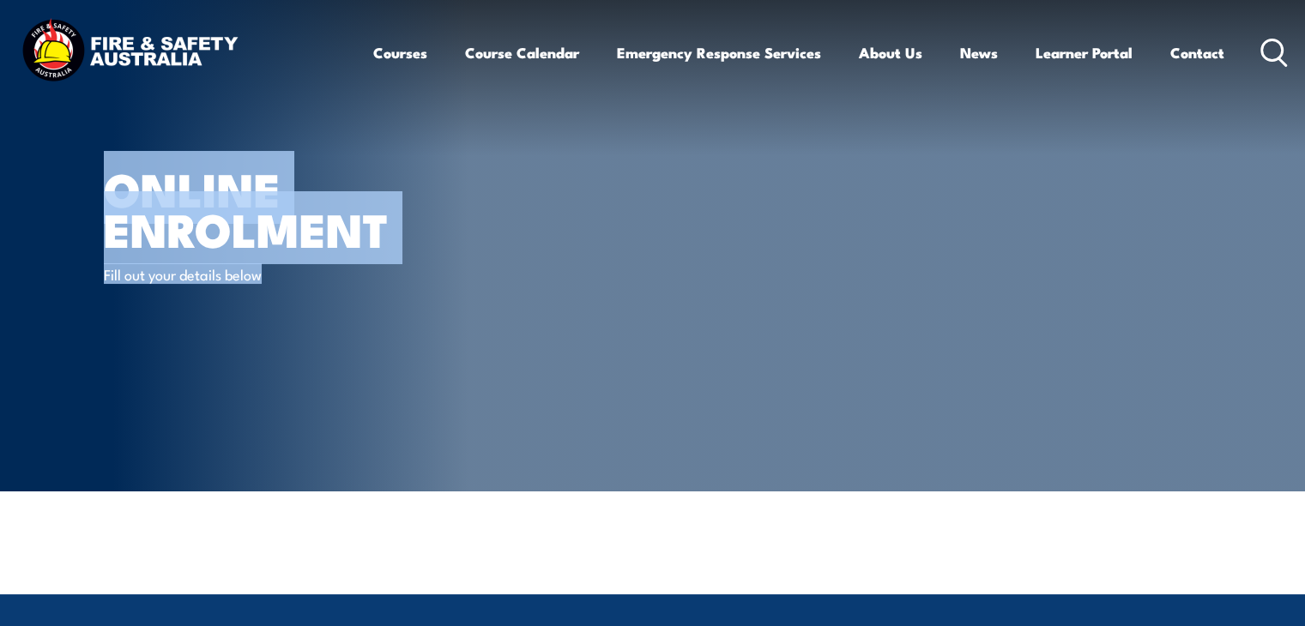
drag, startPoint x: 102, startPoint y: 179, endPoint x: 296, endPoint y: 318, distance: 238.6
click at [296, 318] on section "Online Enrolment Fill out your details below" at bounding box center [652, 246] width 1305 height 492
click at [505, 293] on div "Online Enrolment Fill out your details below" at bounding box center [316, 246] width 424 height 492
